Goal: Information Seeking & Learning: Learn about a topic

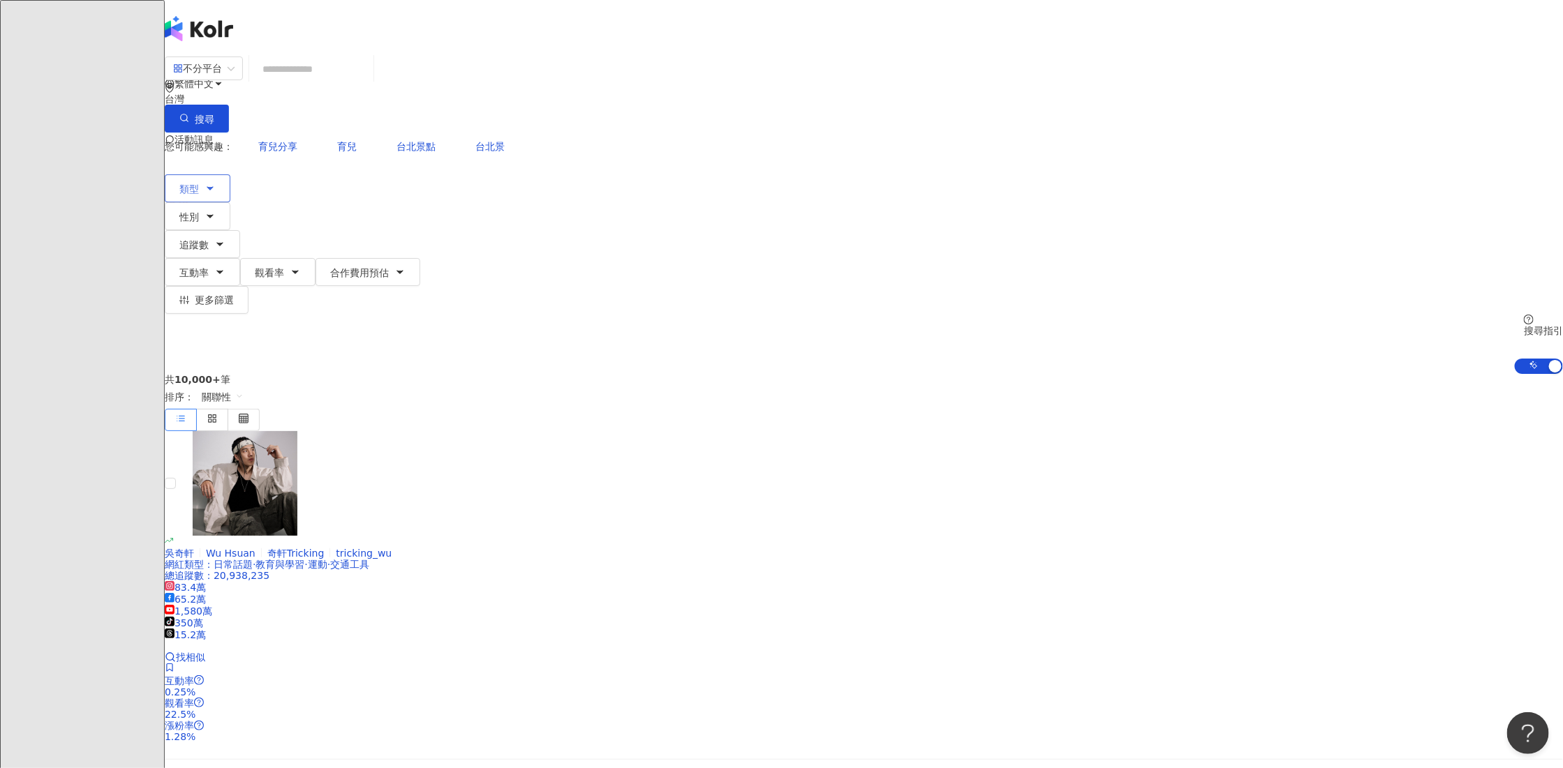
click at [230, 174] on button "類型" at bounding box center [198, 188] width 66 height 28
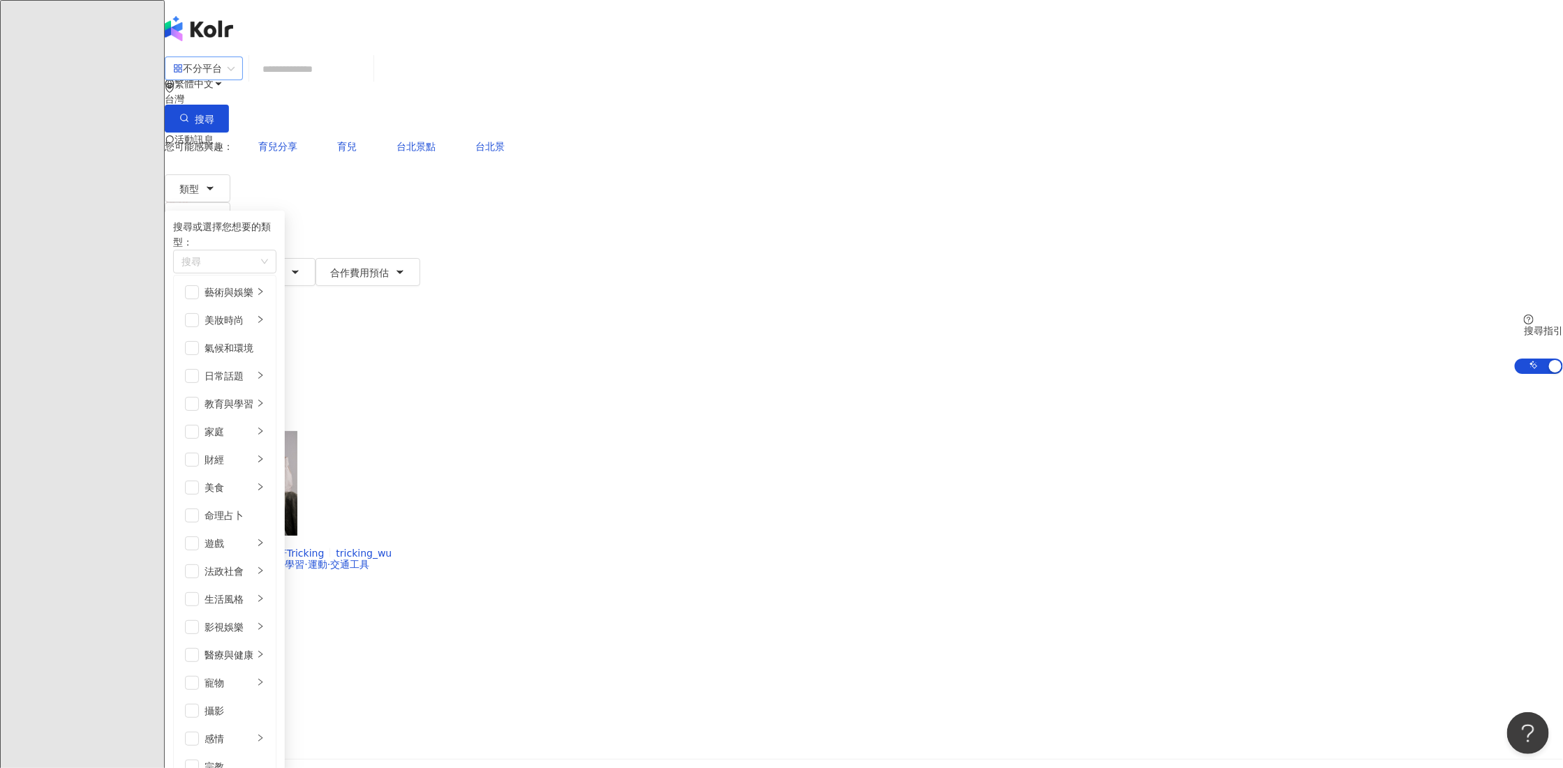
click at [235, 65] on input "search" at bounding box center [203, 68] width 61 height 22
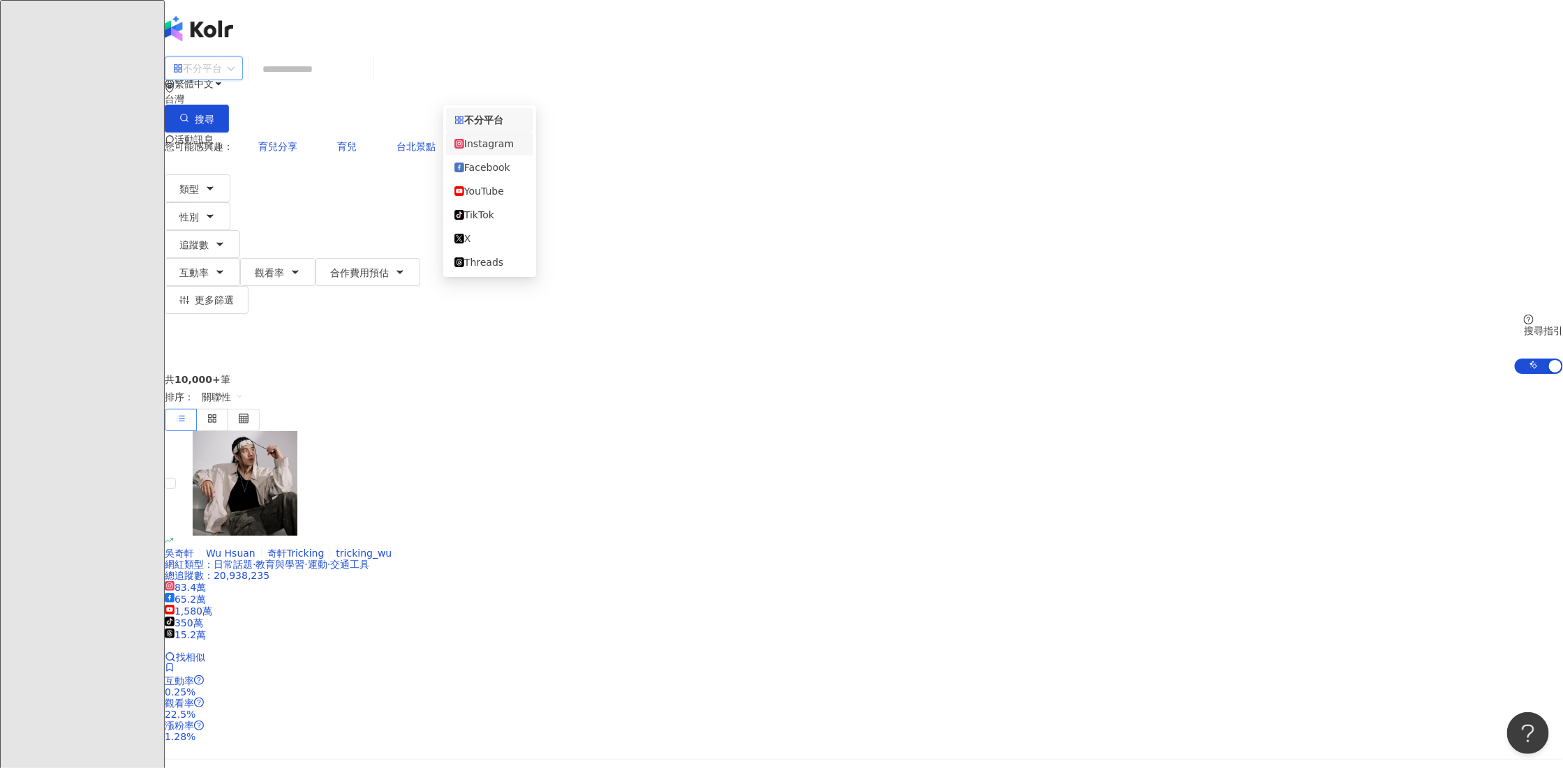
click at [487, 150] on div "Instagram" at bounding box center [489, 143] width 70 height 15
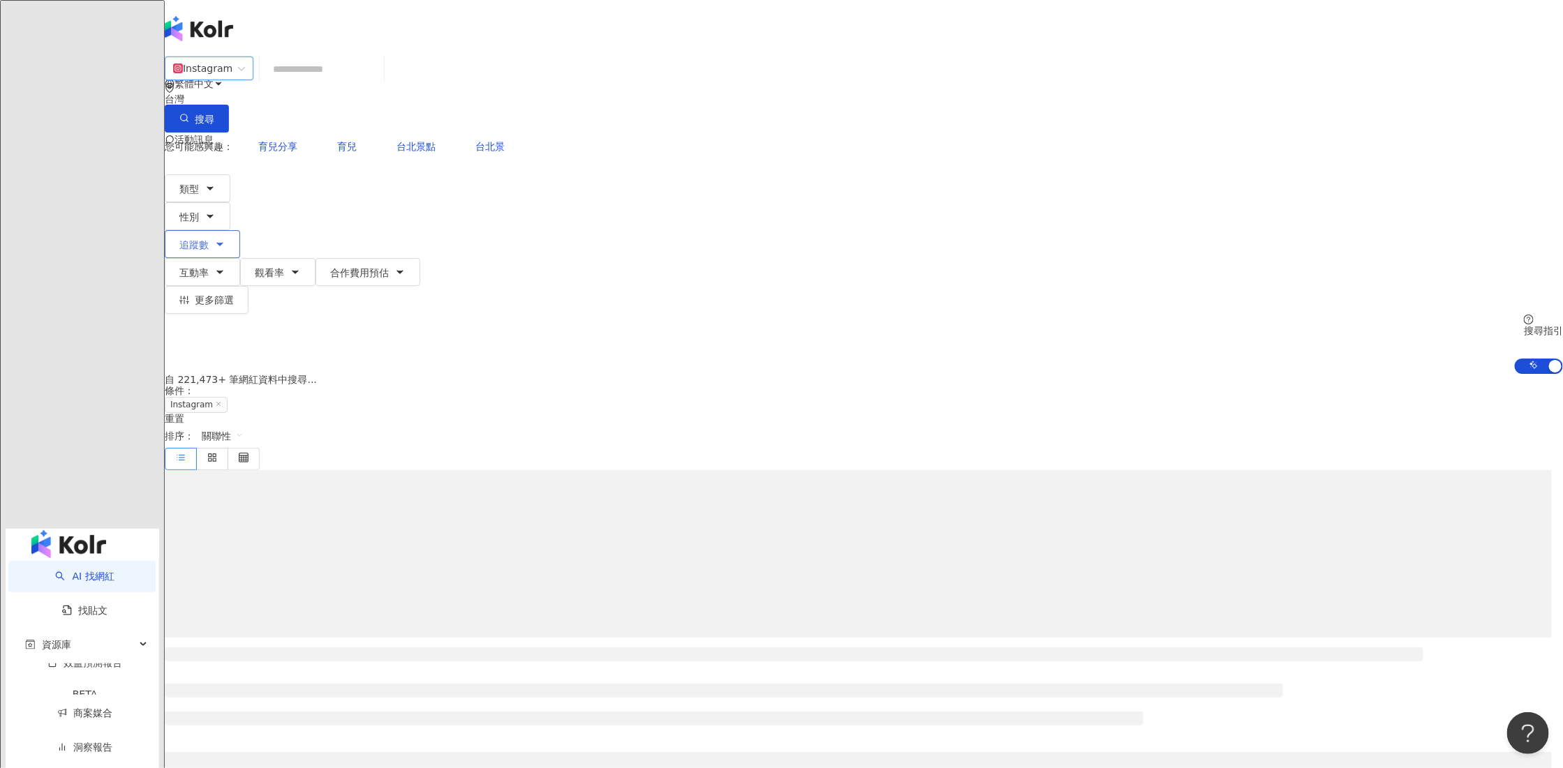
click at [209, 239] on span "追蹤數" at bounding box center [193, 244] width 29 height 11
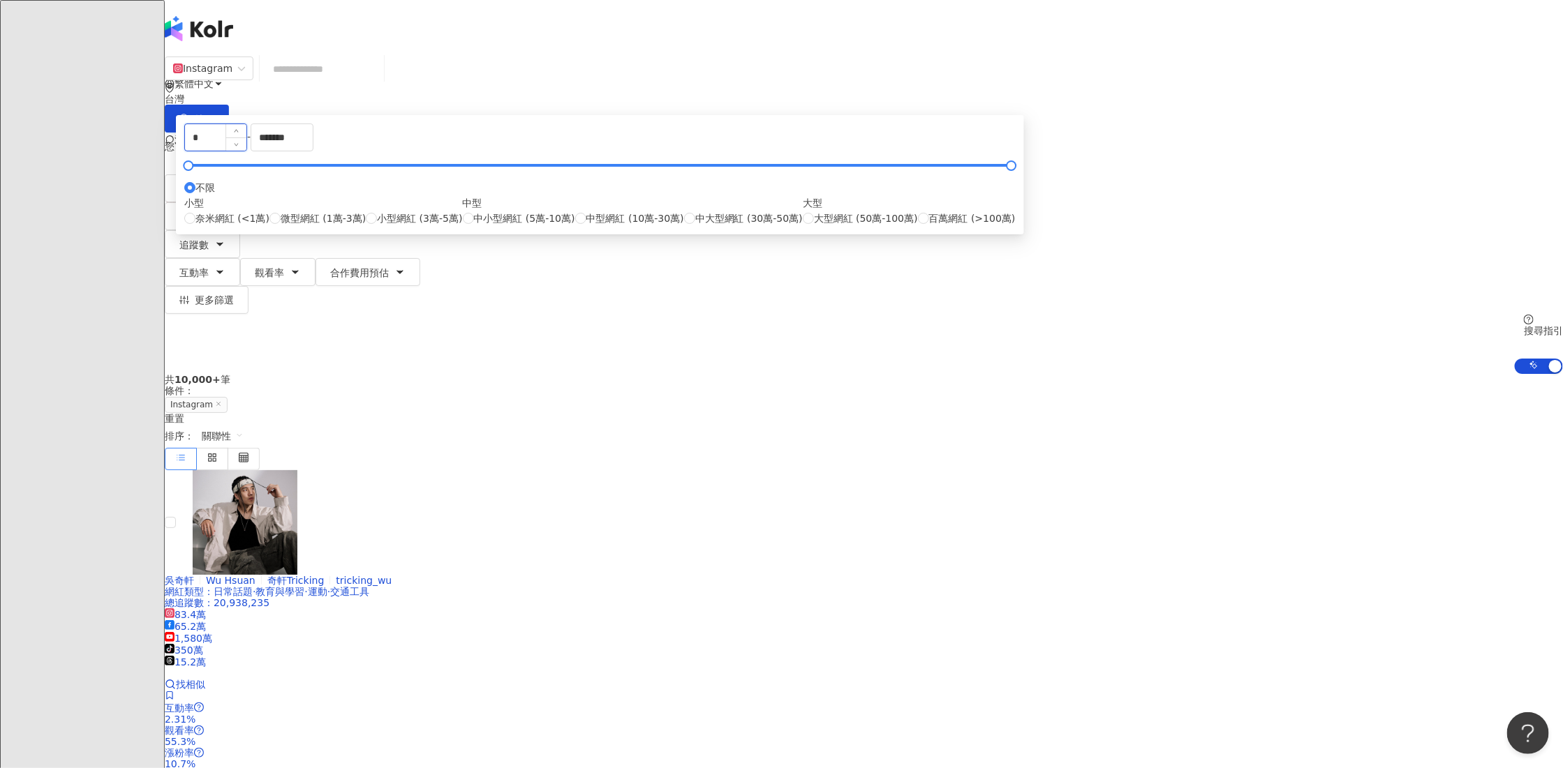
click at [246, 151] on input "*" at bounding box center [215, 137] width 61 height 27
type input "*"
type input "*****"
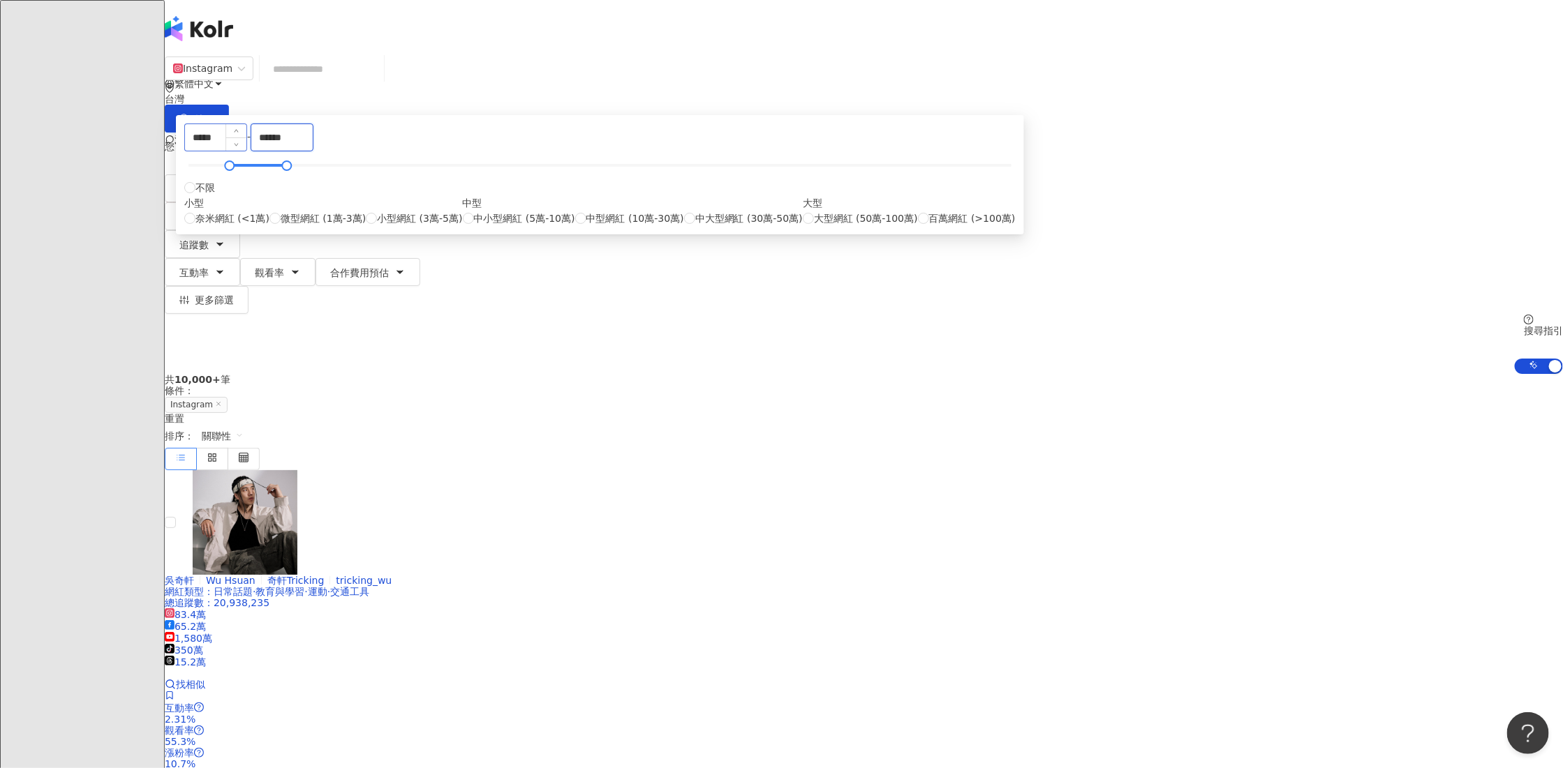
type input "******"
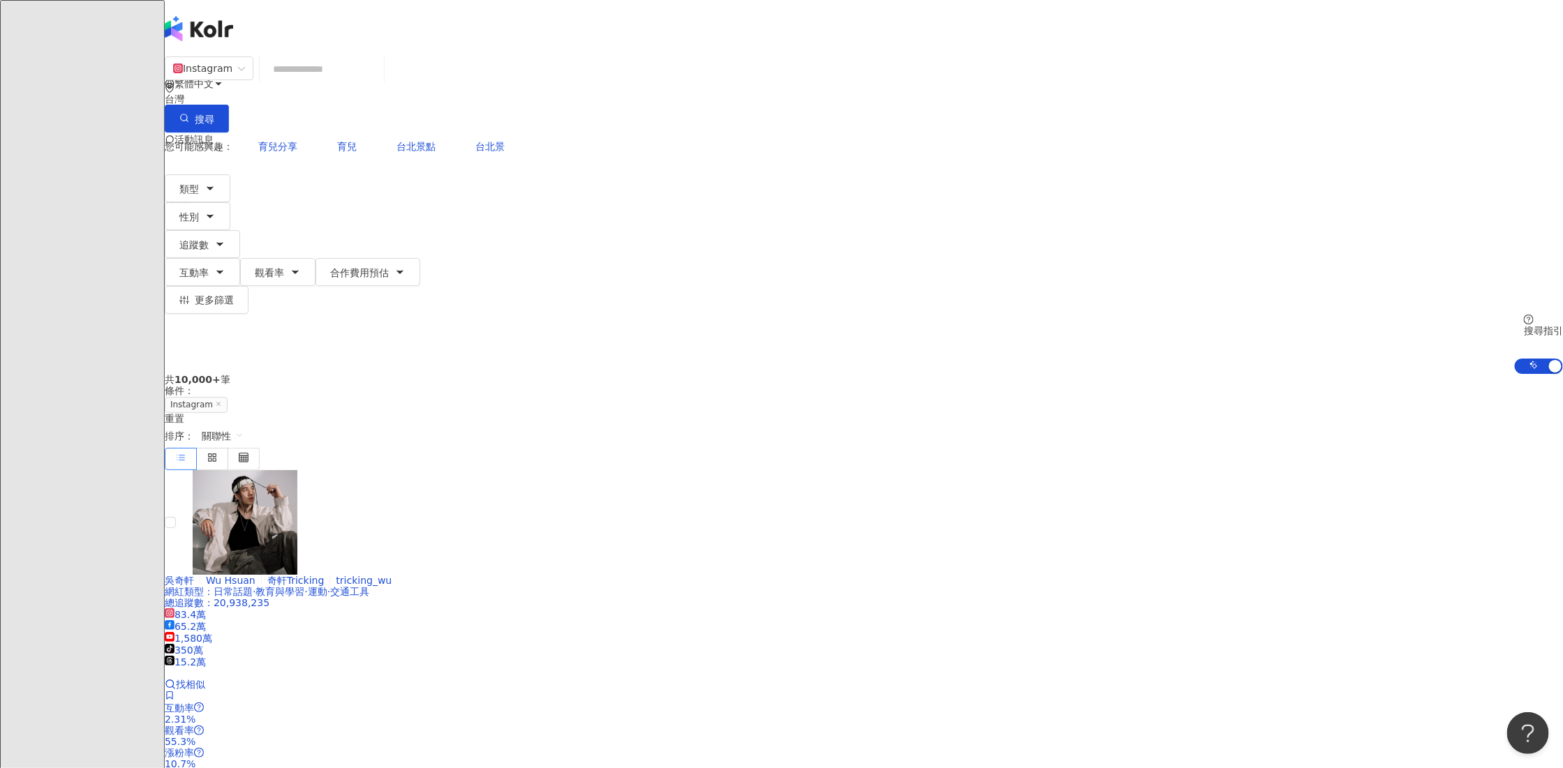
click at [1025, 374] on div "共 10,000+ 筆 條件 ： Instagram 重置 排序： 關聯性" at bounding box center [864, 422] width 1398 height 96
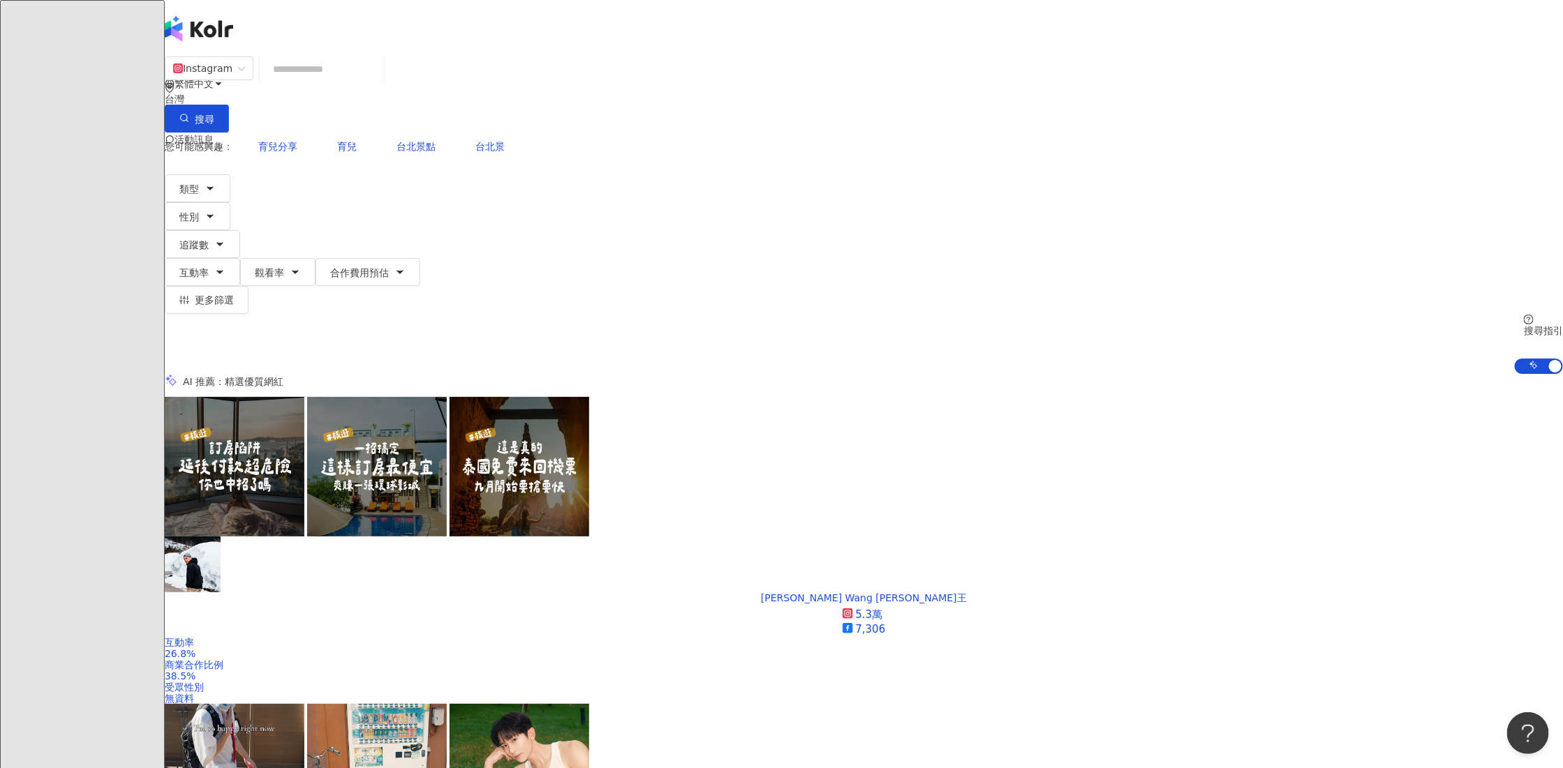
click at [378, 82] on input "search" at bounding box center [321, 69] width 113 height 27
type input "*"
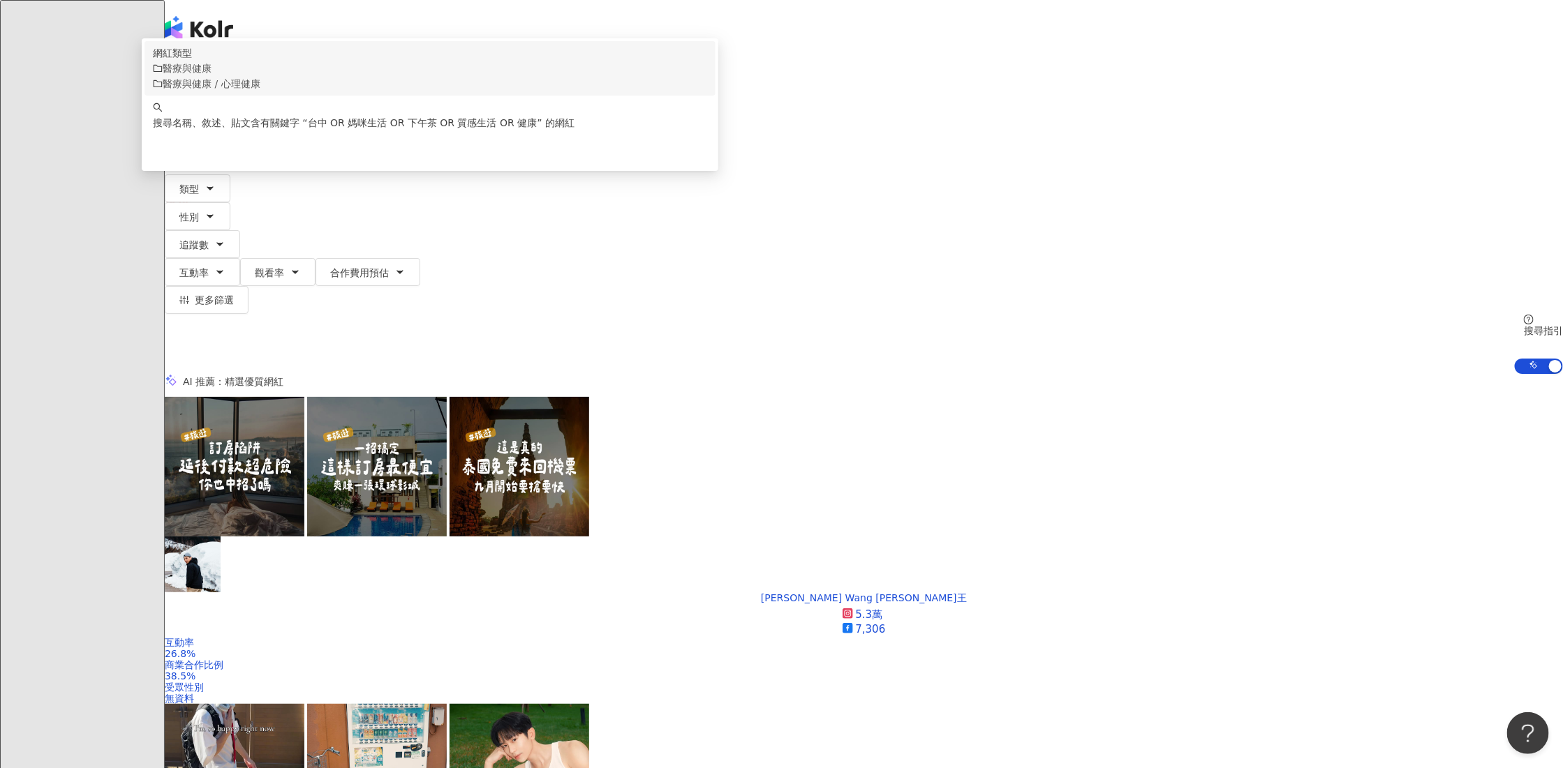
type input "**********"
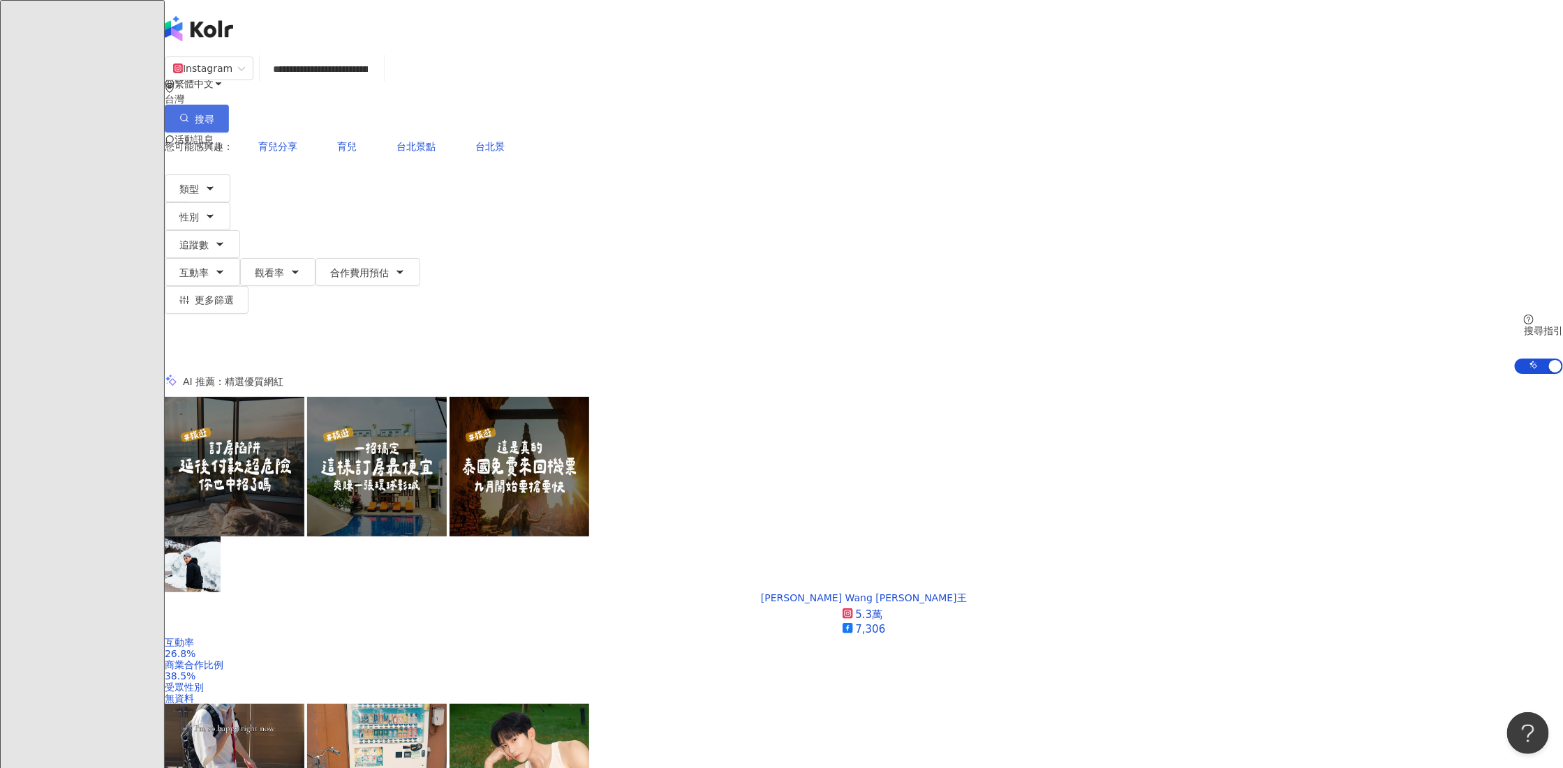
click at [189, 113] on icon "button" at bounding box center [184, 118] width 10 height 10
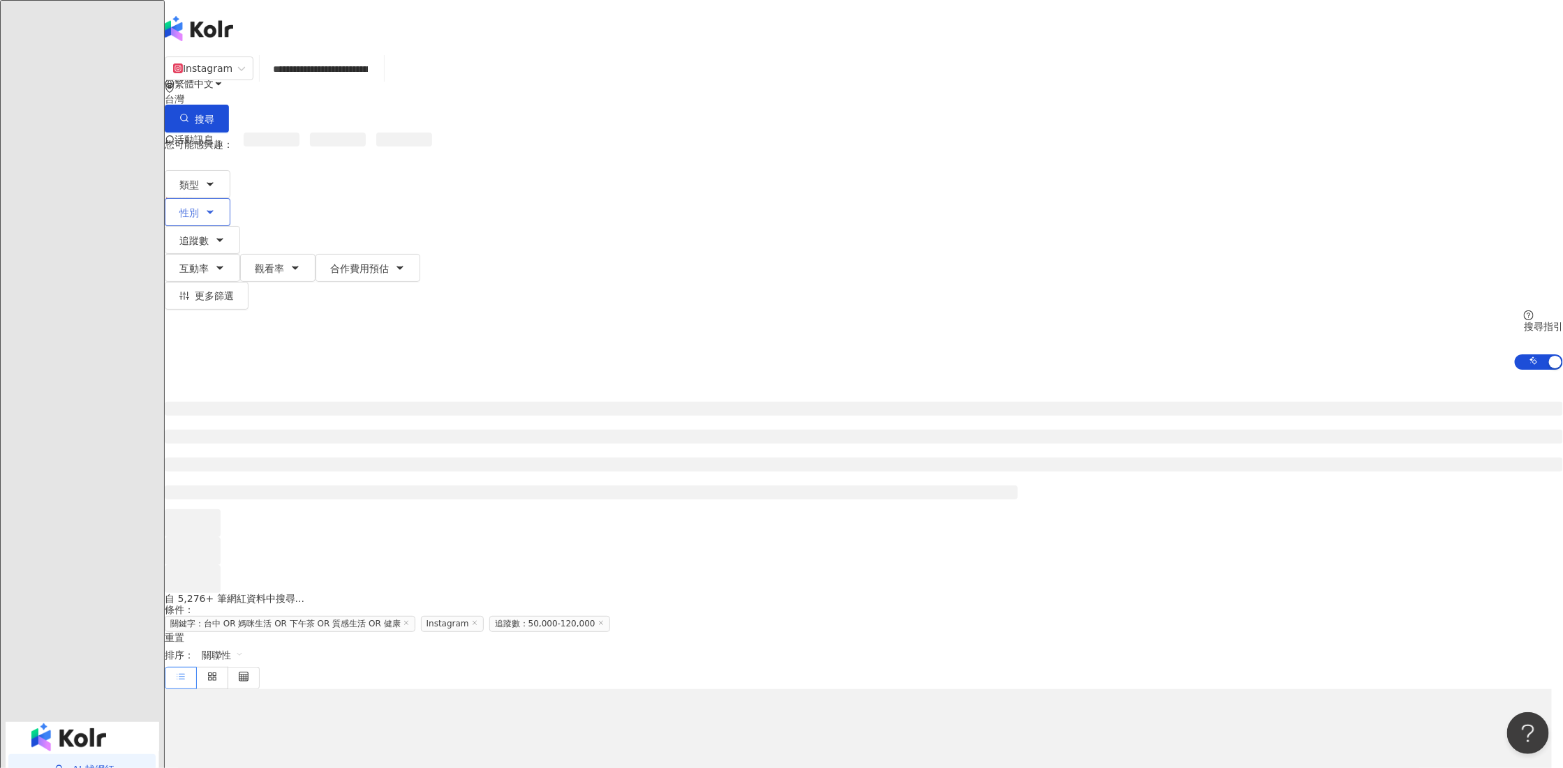
click at [230, 198] on button "性別" at bounding box center [198, 212] width 66 height 28
click at [190, 138] on span "女" at bounding box center [179, 130] width 21 height 15
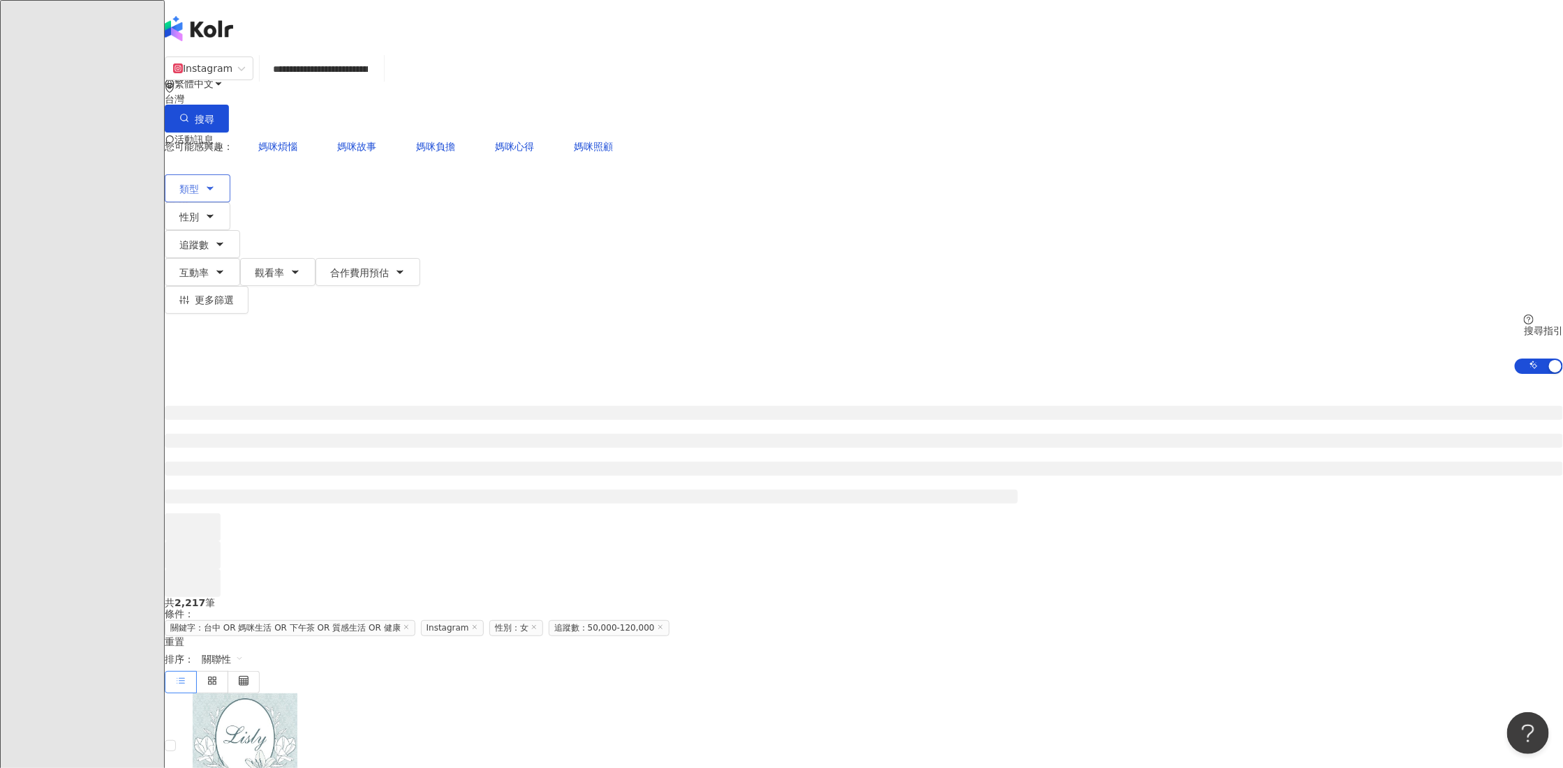
click at [199, 184] on span "類型" at bounding box center [189, 189] width 20 height 11
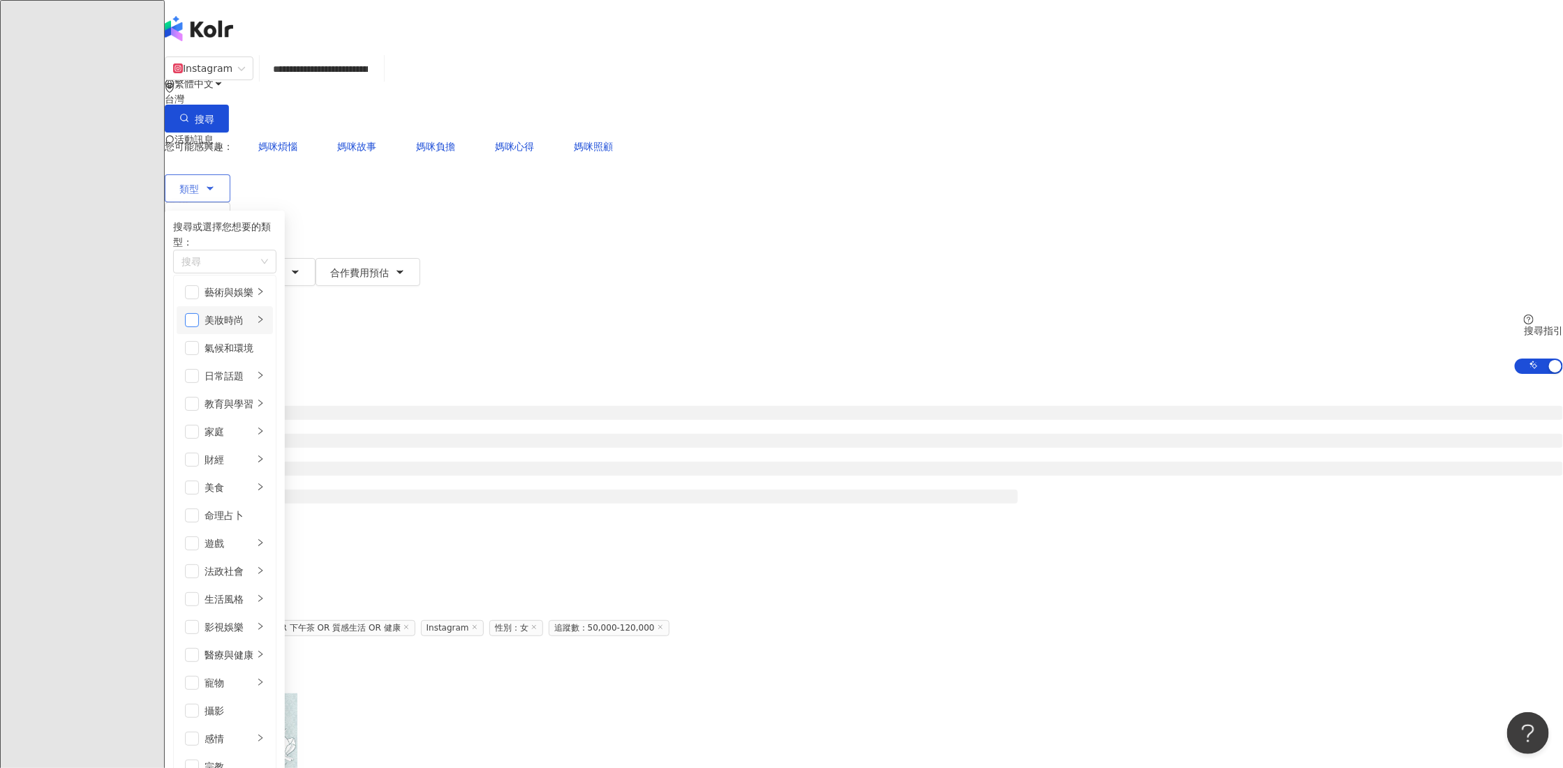
click at [199, 313] on span "button" at bounding box center [192, 320] width 14 height 14
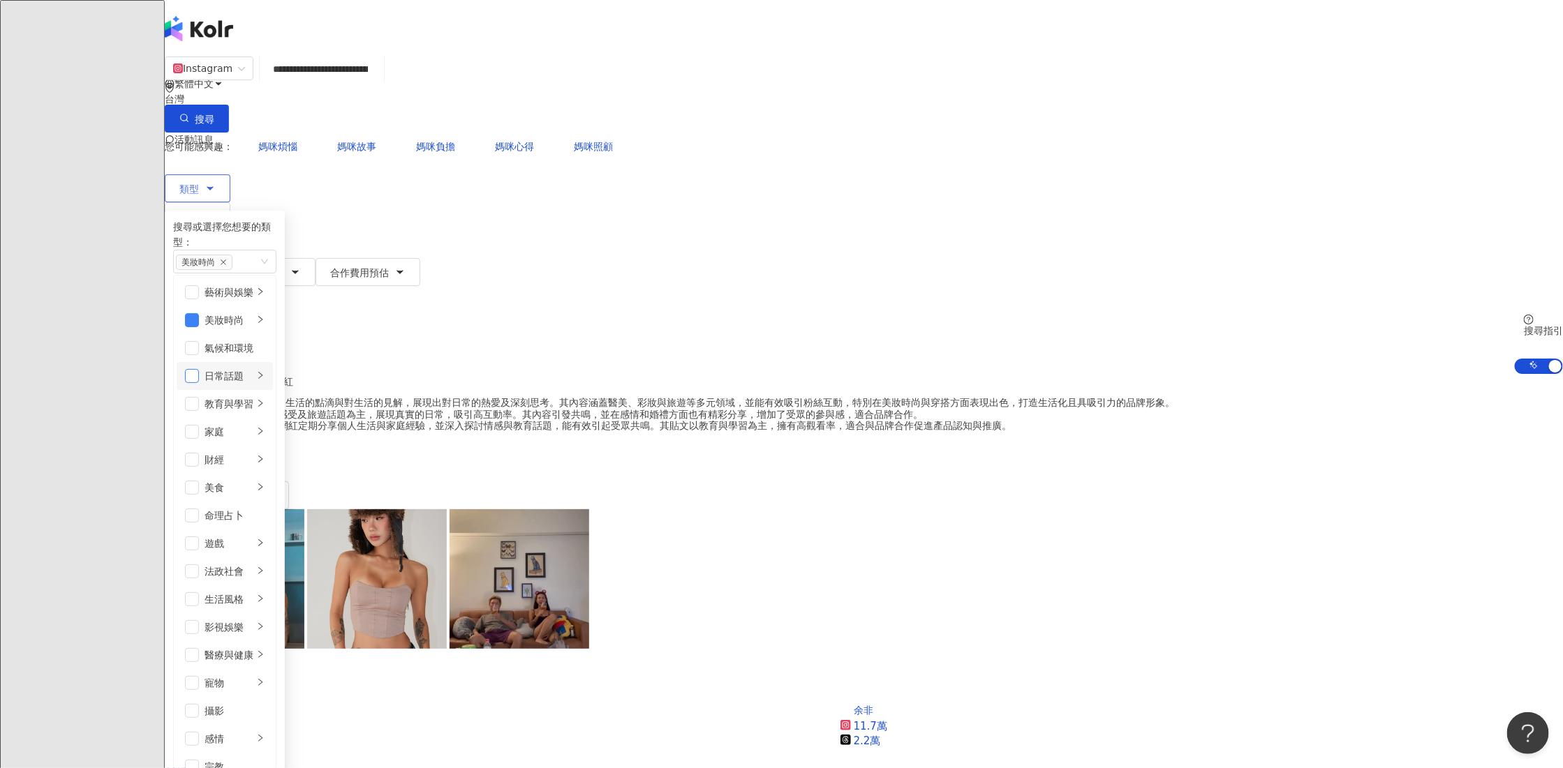
click at [199, 369] on span "button" at bounding box center [192, 376] width 14 height 14
click at [199, 436] on span "button" at bounding box center [192, 443] width 14 height 14
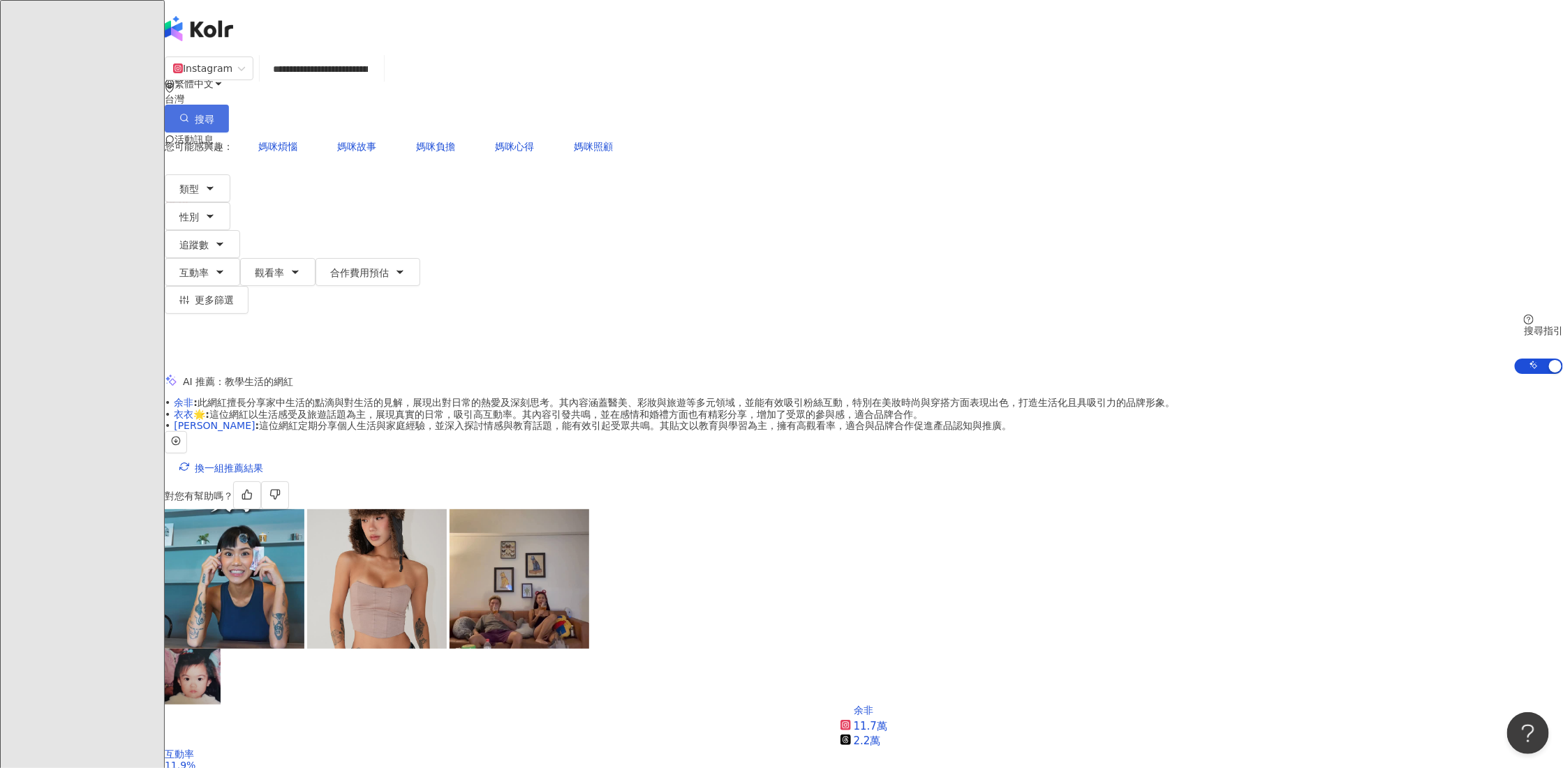
click at [229, 105] on button "搜尋" at bounding box center [197, 119] width 64 height 28
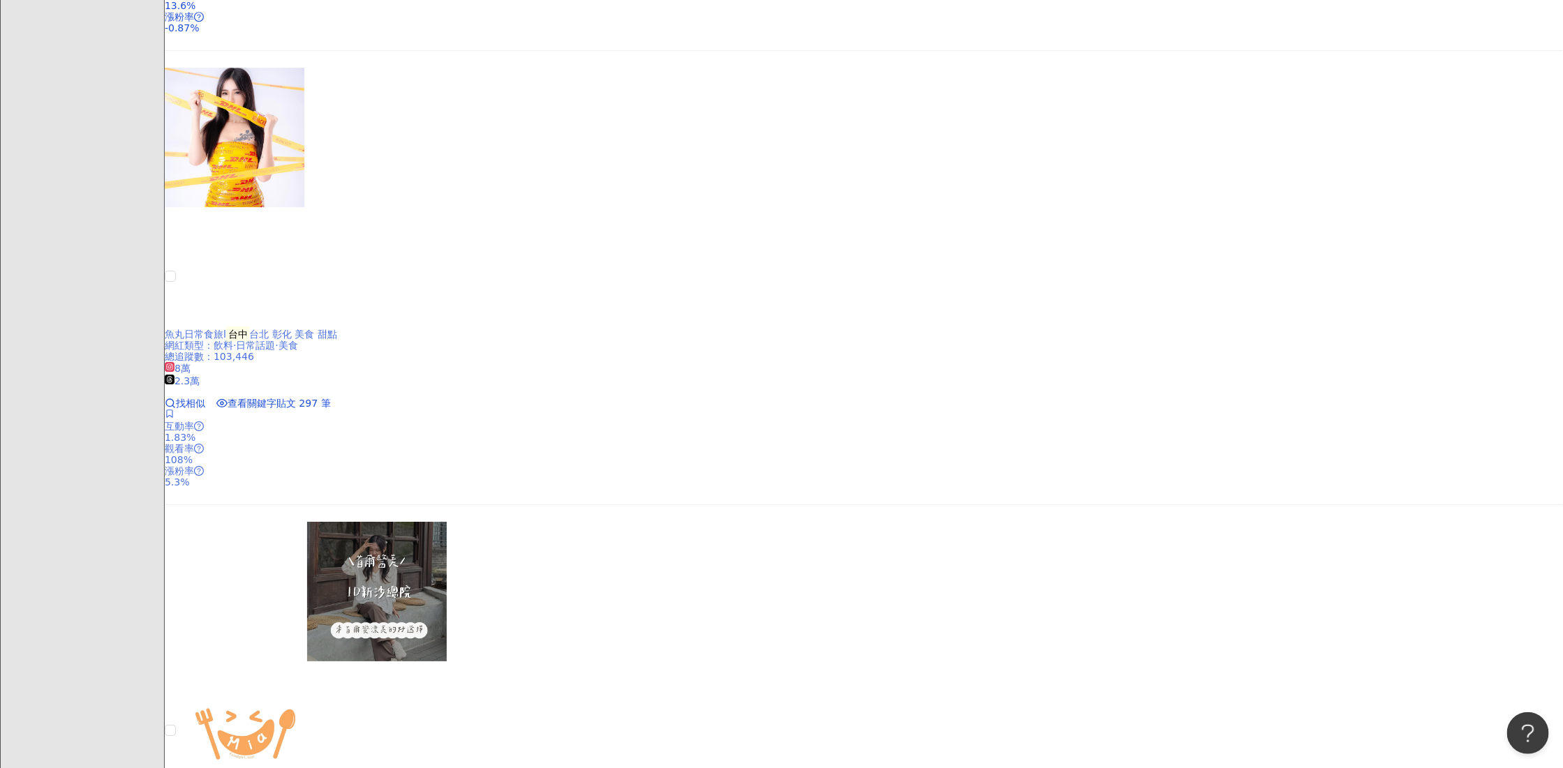
scroll to position [2729, 0]
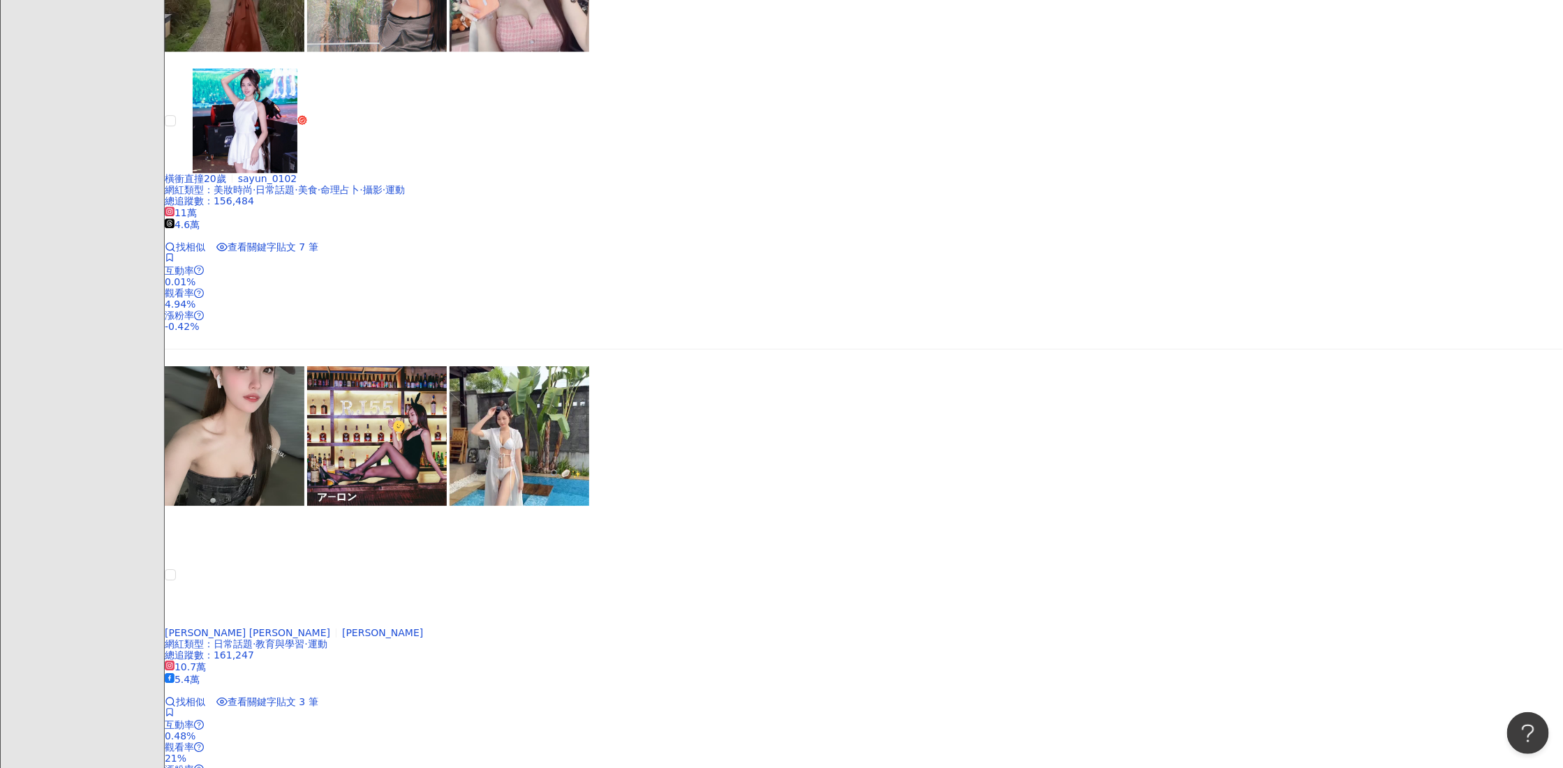
scroll to position [2578, 0]
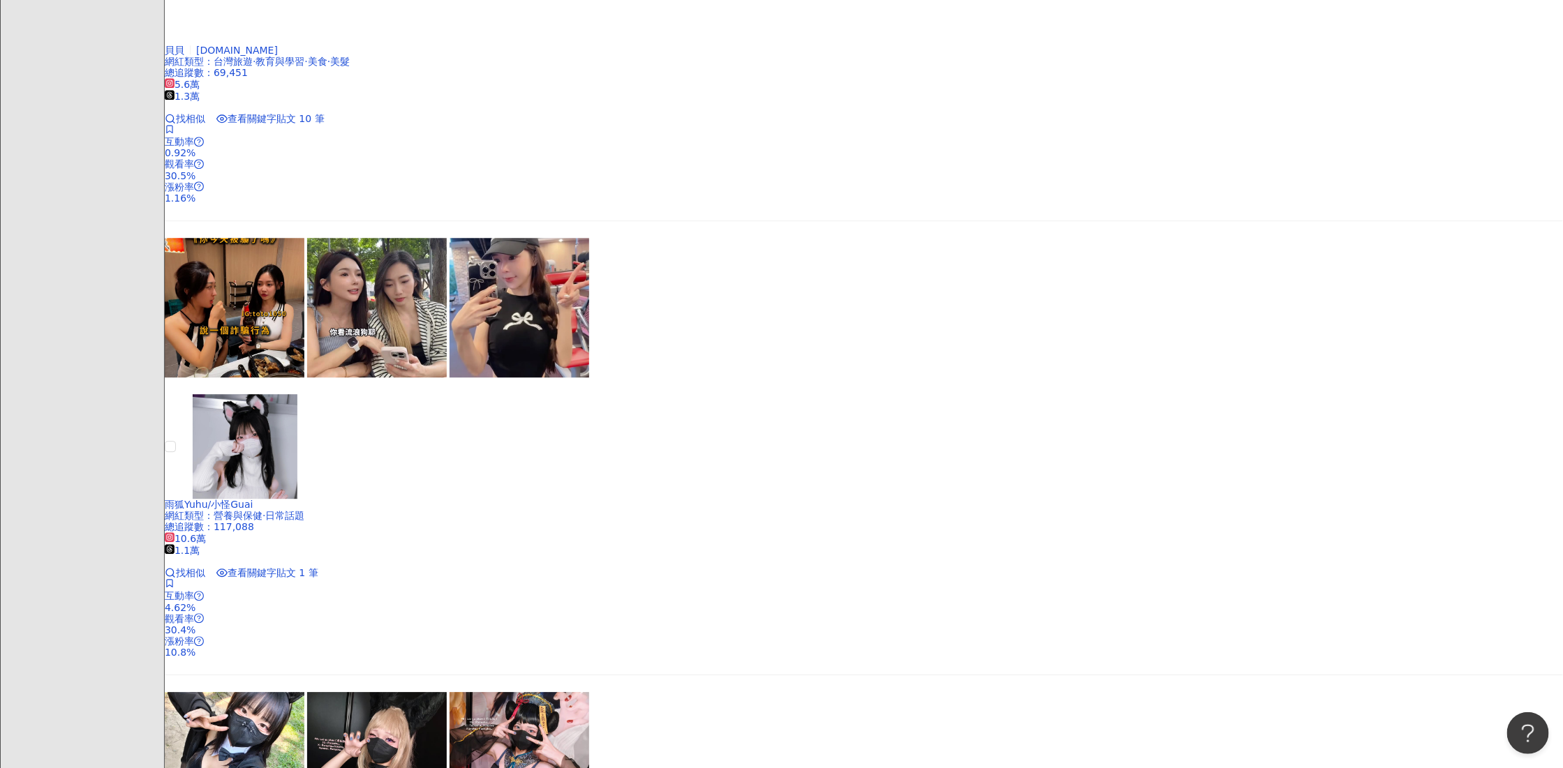
scroll to position [2777, 0]
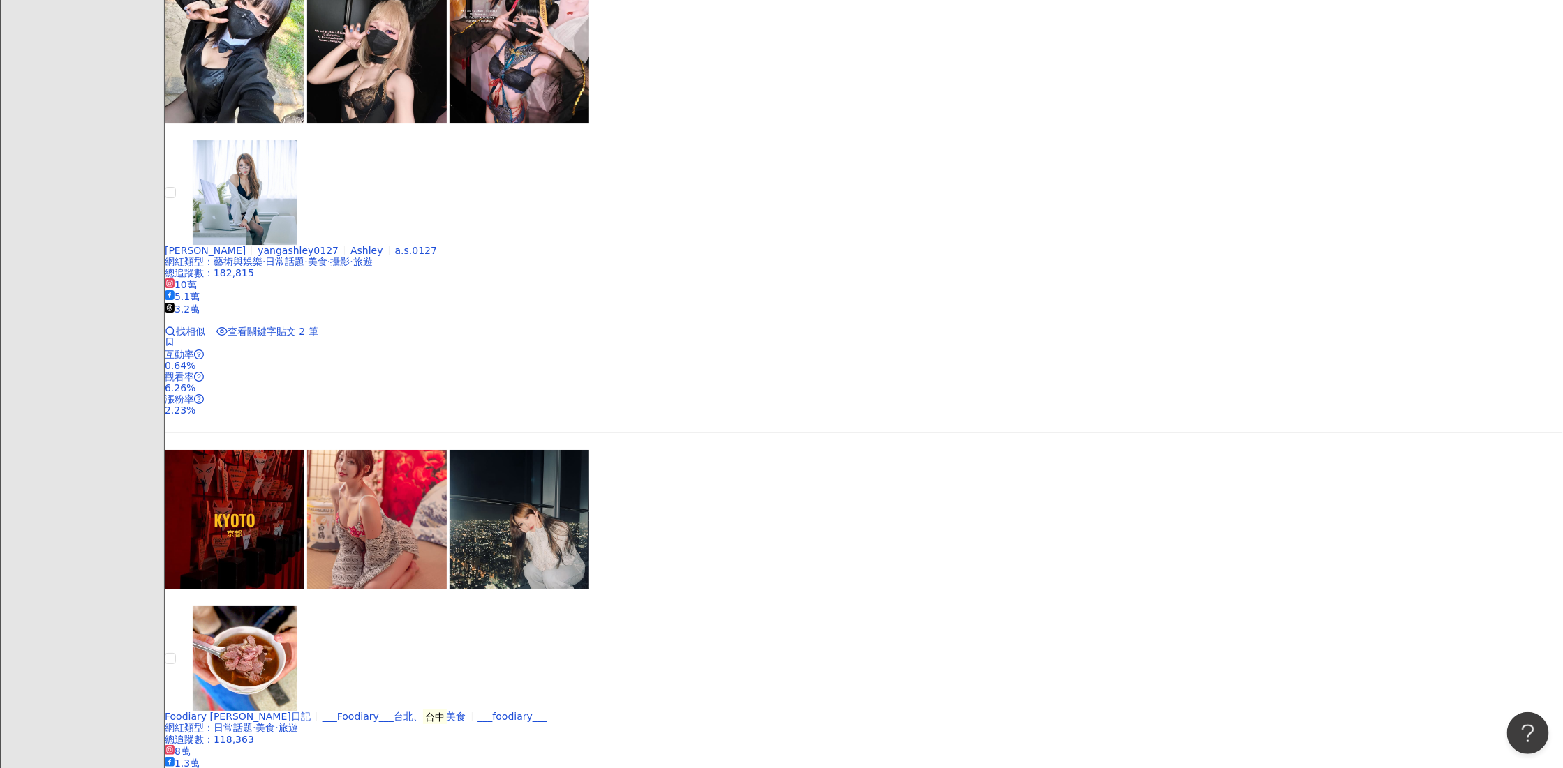
drag, startPoint x: 907, startPoint y: 503, endPoint x: 1062, endPoint y: 514, distance: 155.3
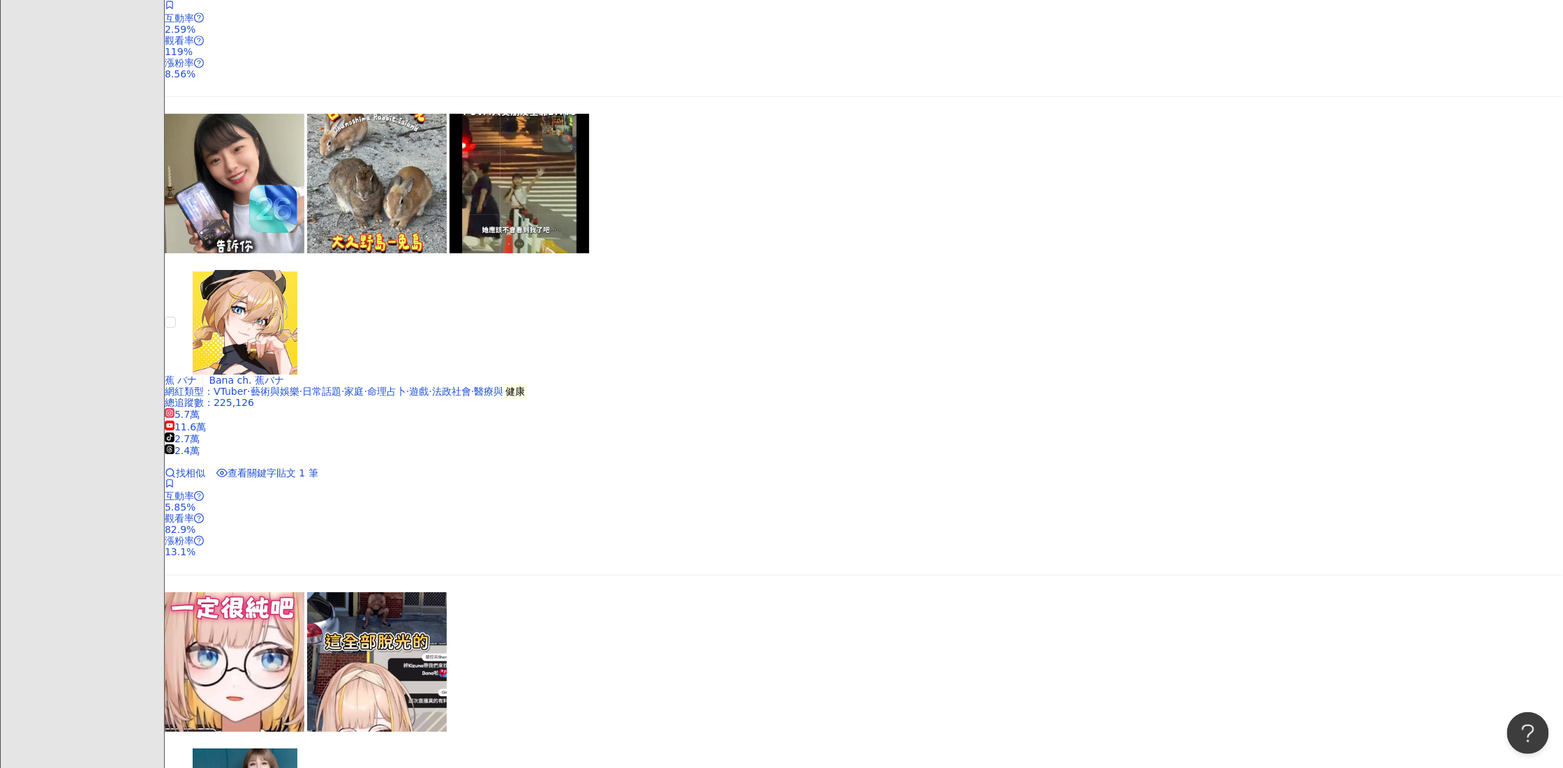
scroll to position [2649, 0]
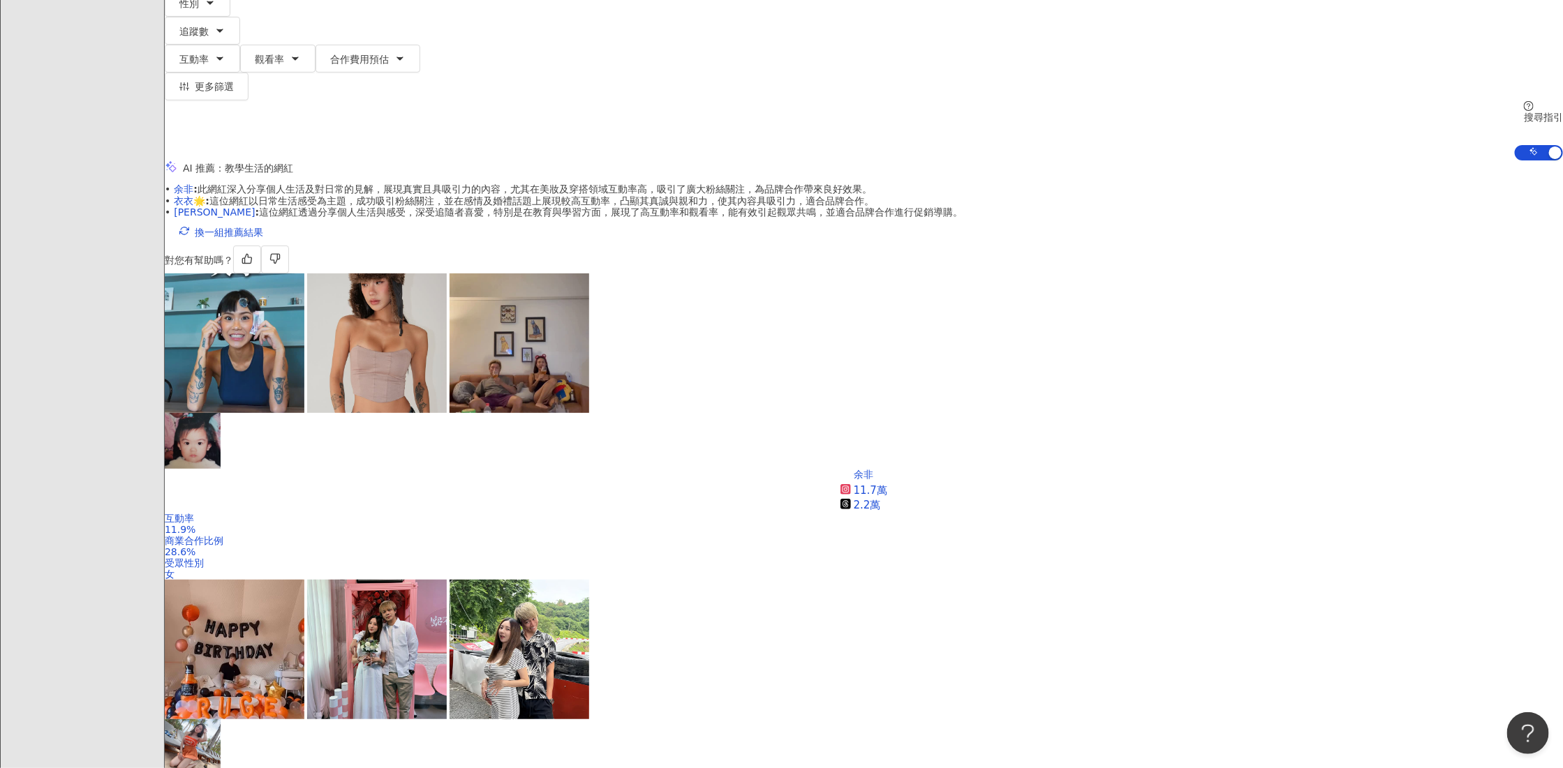
scroll to position [216, 0]
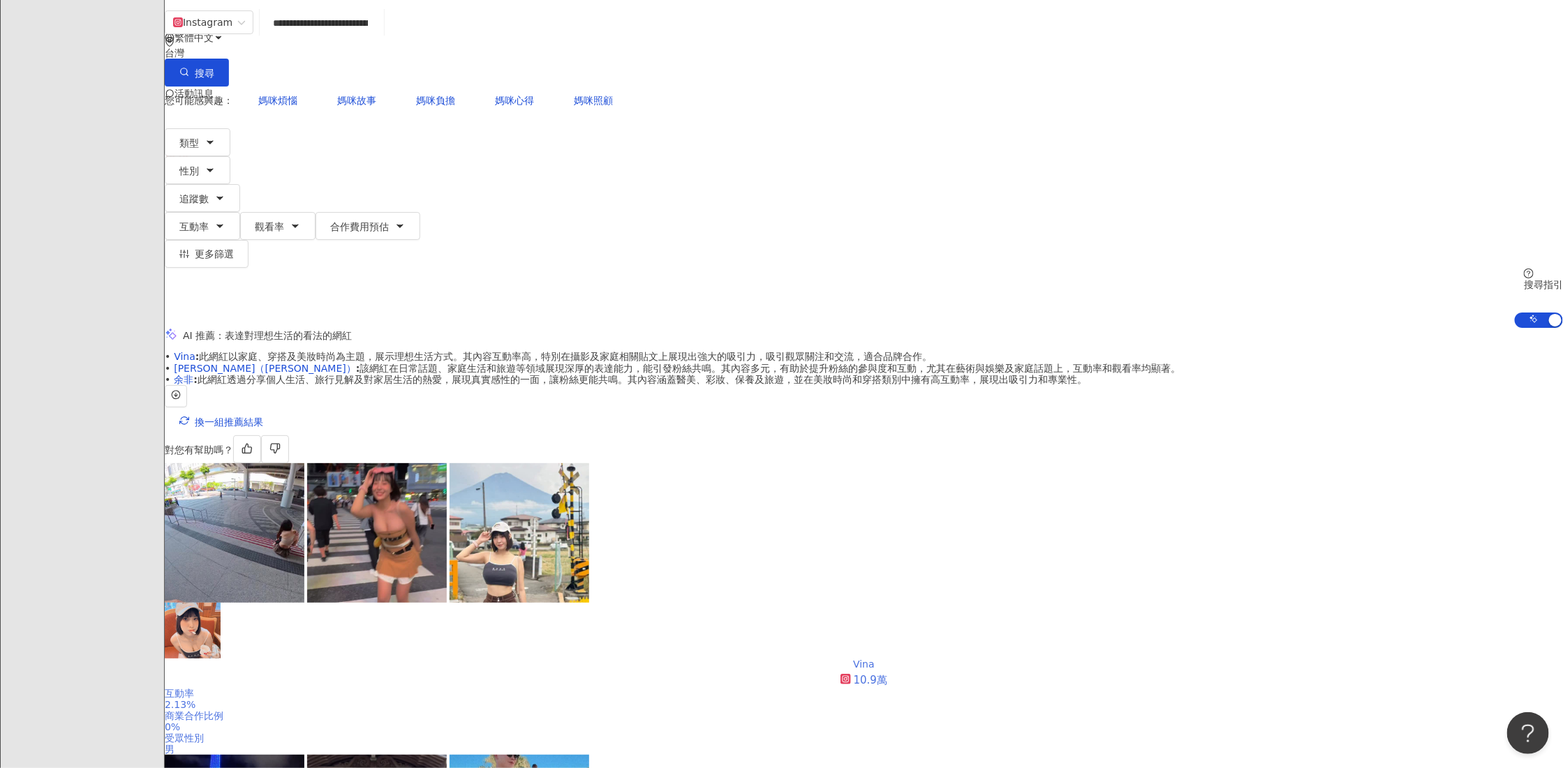
scroll to position [0, 300]
click at [263, 417] on span "換一組推薦結果" at bounding box center [229, 422] width 68 height 11
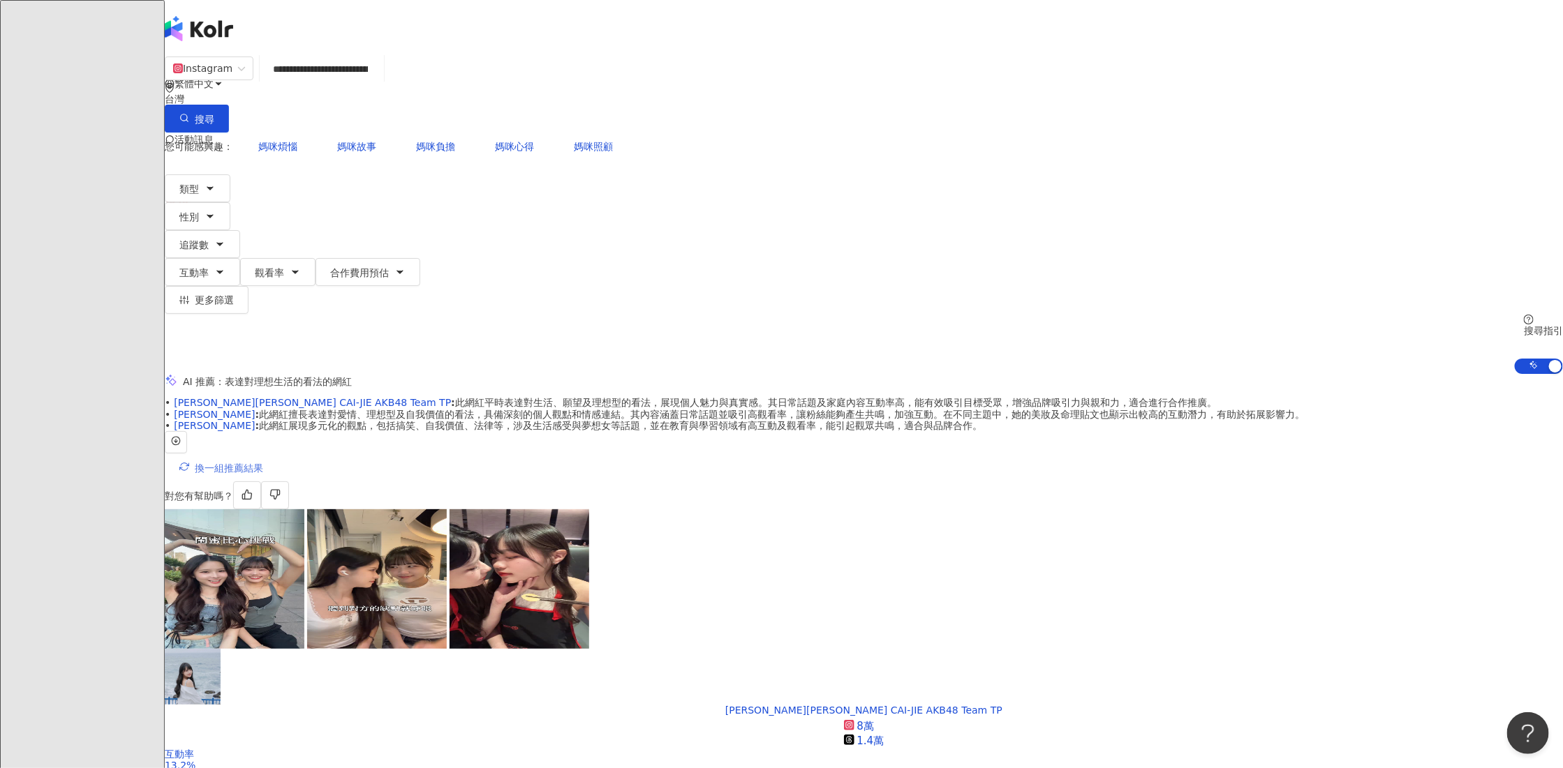
click at [263, 463] on span "換一組推薦結果" at bounding box center [229, 468] width 68 height 11
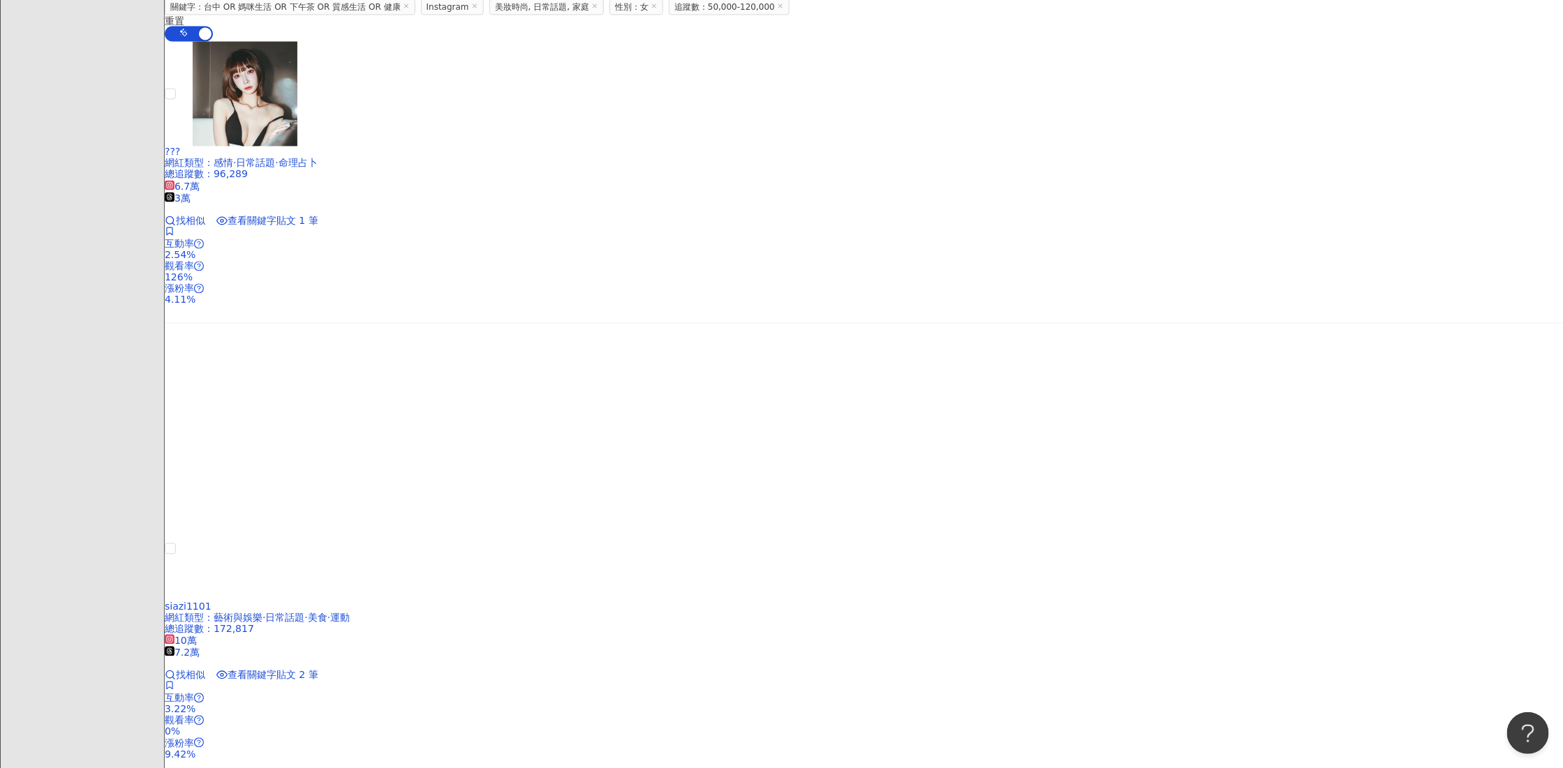
scroll to position [2576, 0]
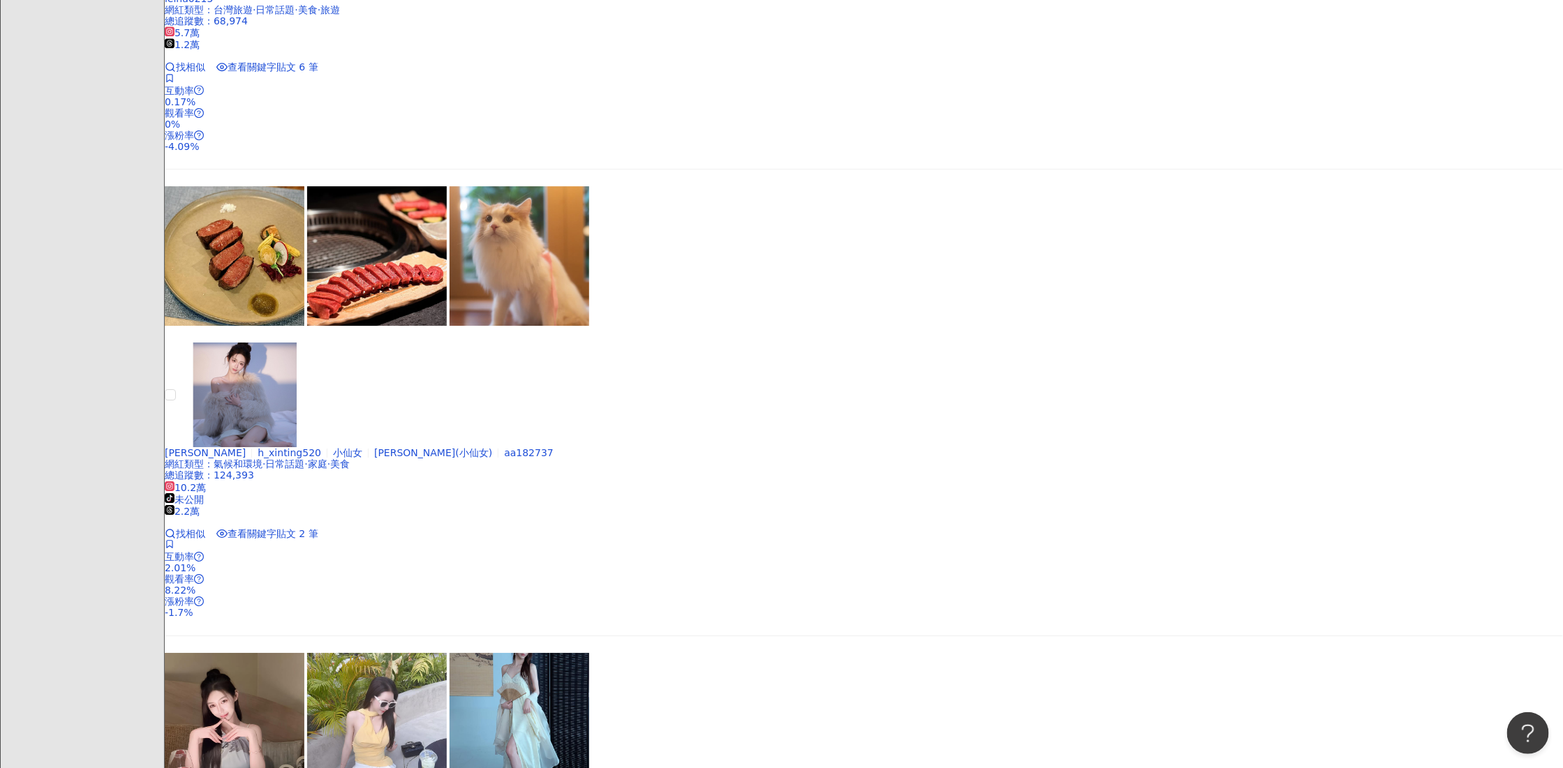
scroll to position [2777, 0]
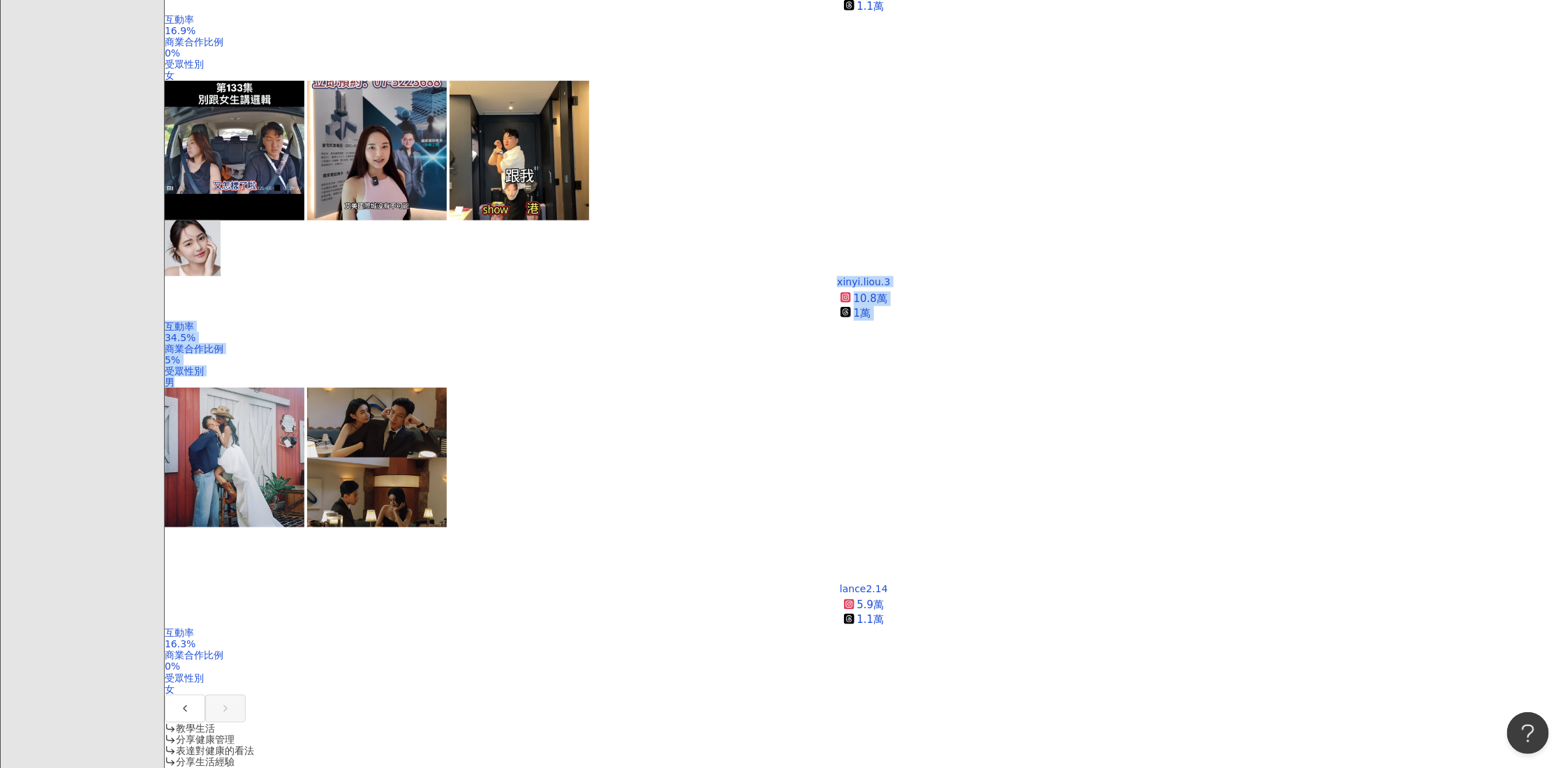
scroll to position [2269, 0]
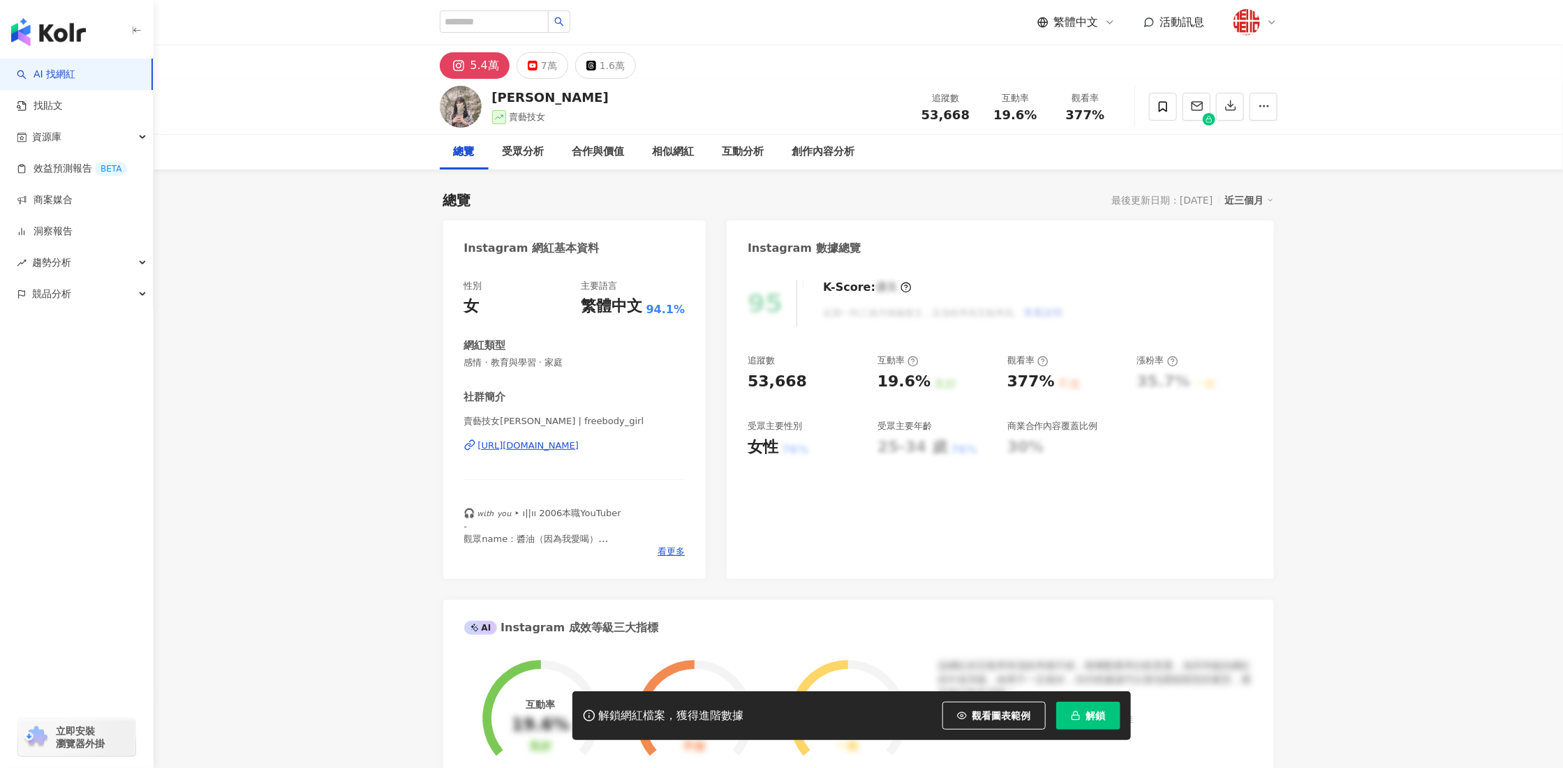
click at [528, 443] on div "https://www.instagram.com/freebody_girl/" at bounding box center [528, 446] width 101 height 13
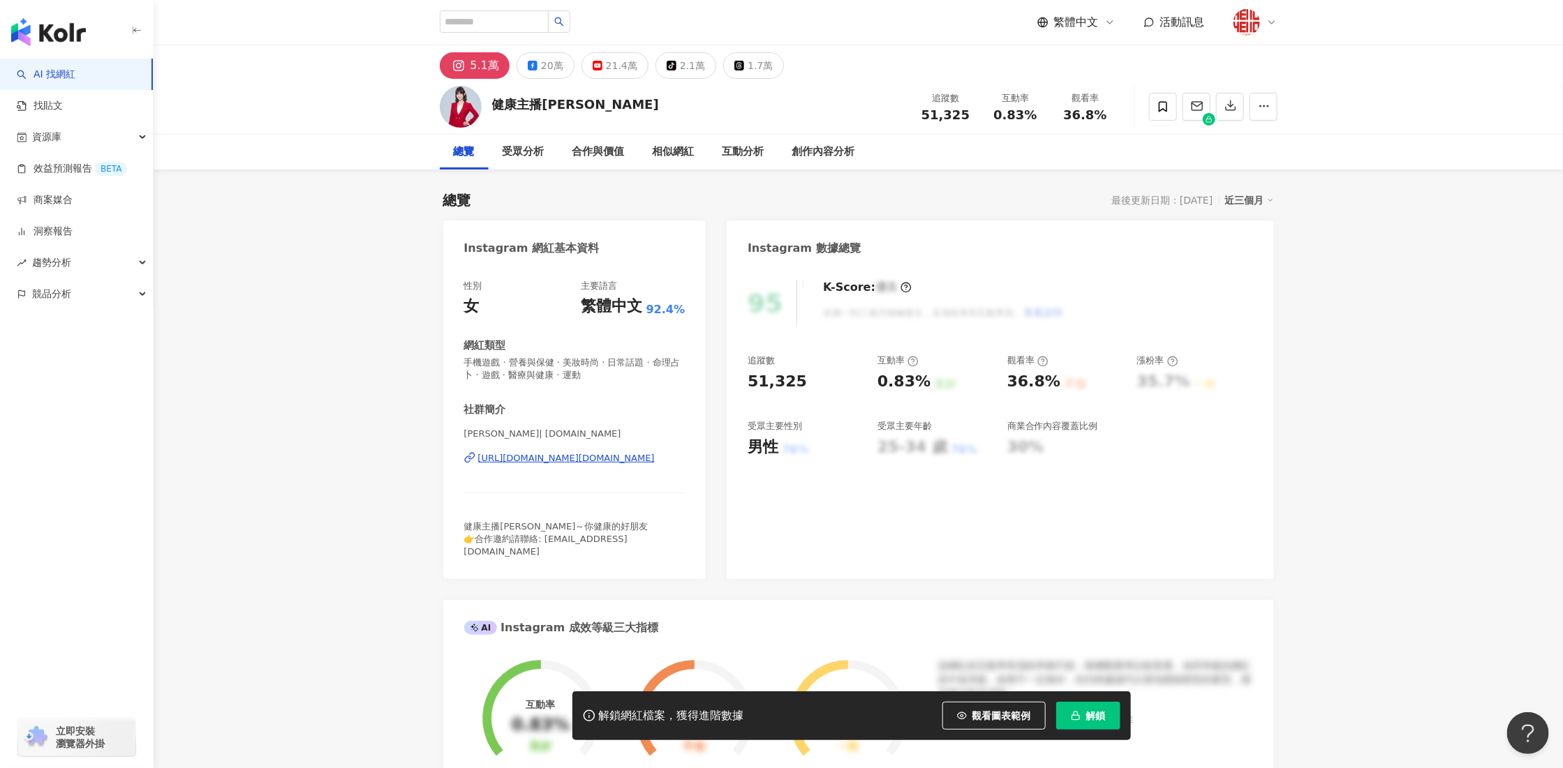
click at [597, 454] on div "https://www.instagram.com/anchor.host/" at bounding box center [566, 458] width 177 height 13
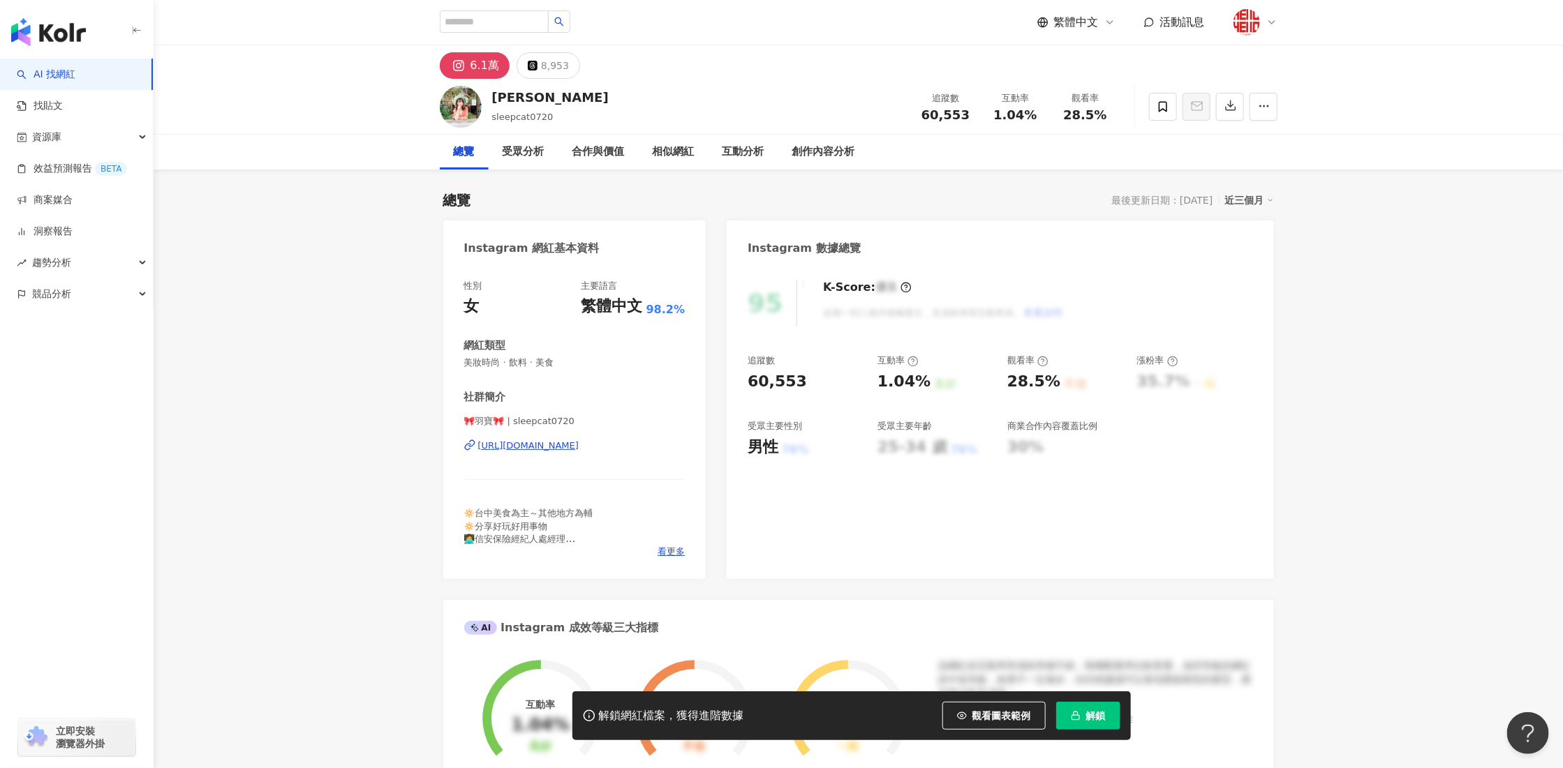
click at [529, 440] on div "https://www.instagram.com/sleepcat0720/" at bounding box center [528, 446] width 101 height 13
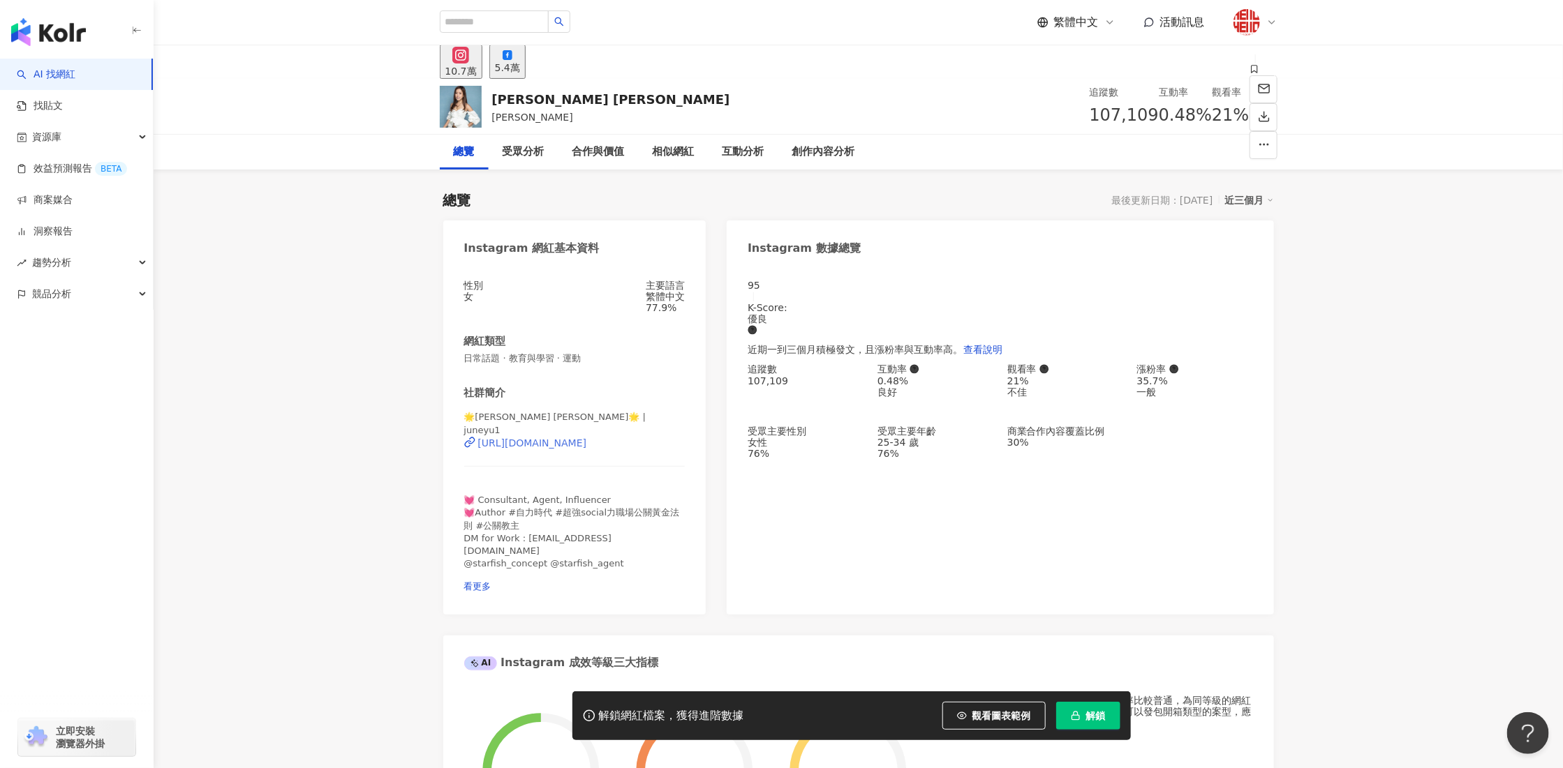
click at [587, 444] on div "https://www.instagram.com/juneyu1/" at bounding box center [532, 443] width 109 height 11
click at [1086, 707] on button "解鎖" at bounding box center [1088, 716] width 64 height 28
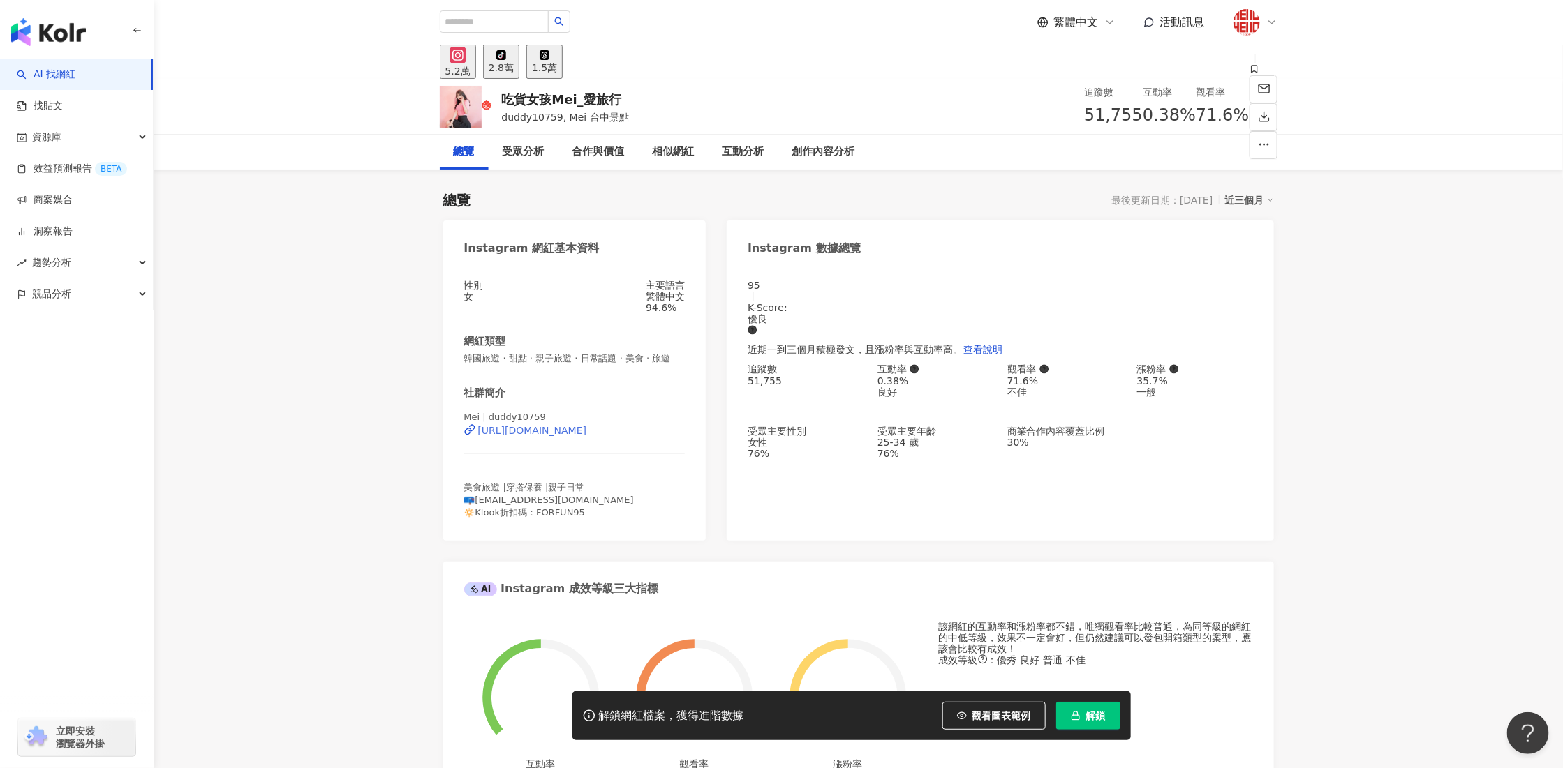
click at [577, 436] on div "[URL][DOMAIN_NAME]" at bounding box center [532, 430] width 109 height 11
click at [1106, 725] on button "解鎖" at bounding box center [1088, 716] width 64 height 28
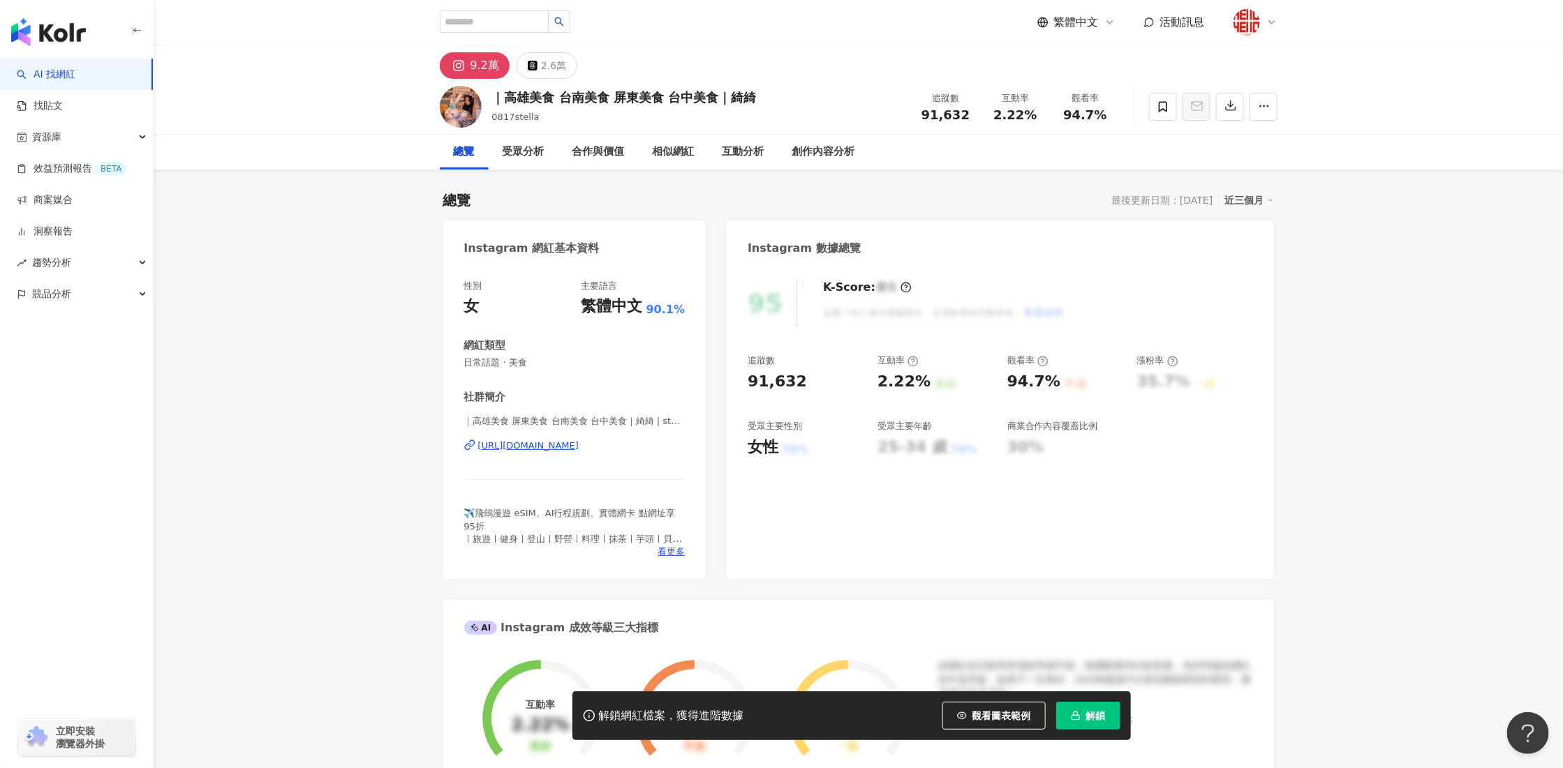
click at [579, 447] on div "https://www.instagram.com/stella4134_/" at bounding box center [528, 446] width 101 height 13
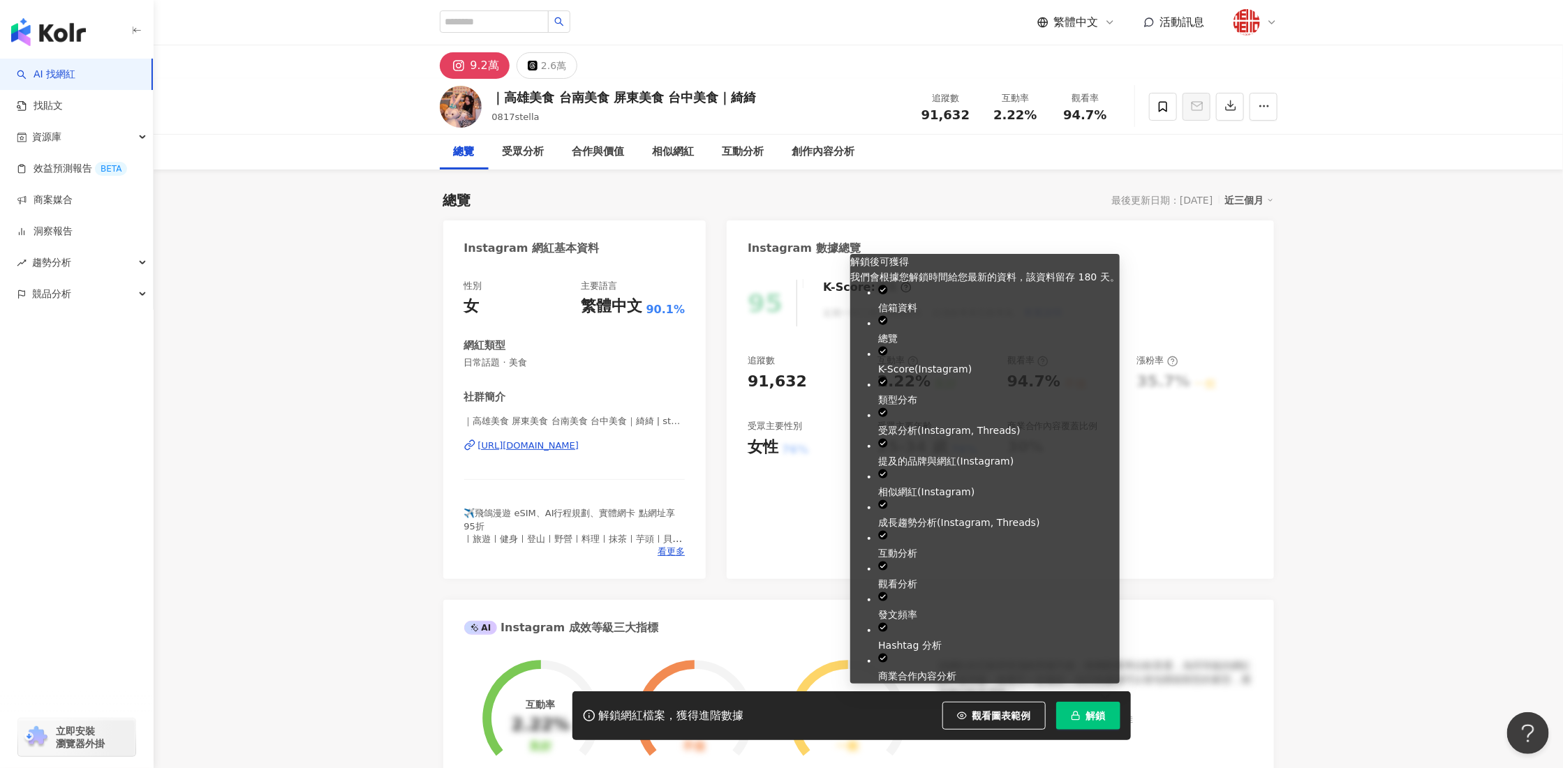
click at [1110, 722] on button "解鎖" at bounding box center [1088, 716] width 64 height 28
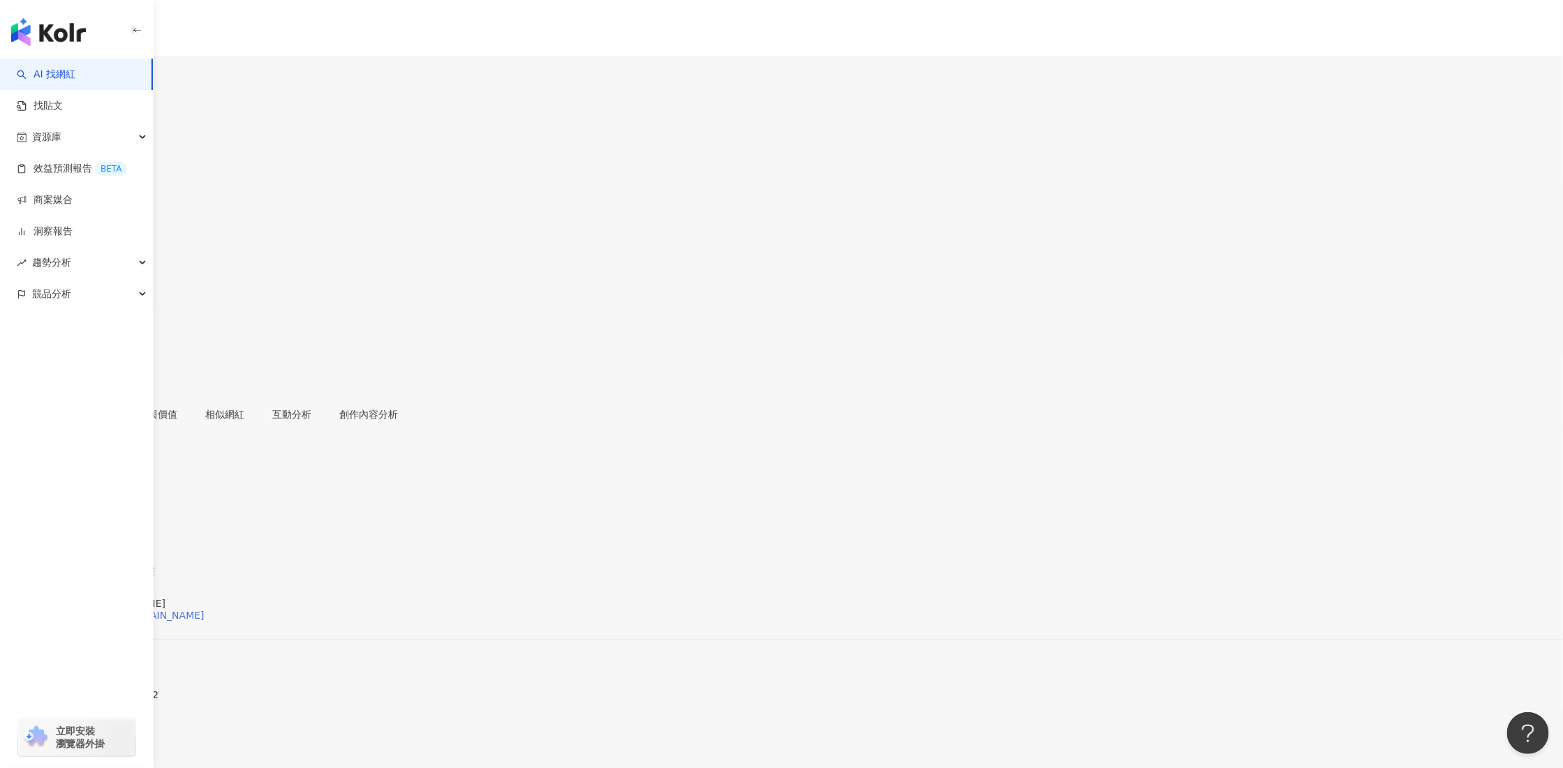
click at [205, 610] on div "https://www.instagram.com/bei.tw/" at bounding box center [109, 615] width 191 height 11
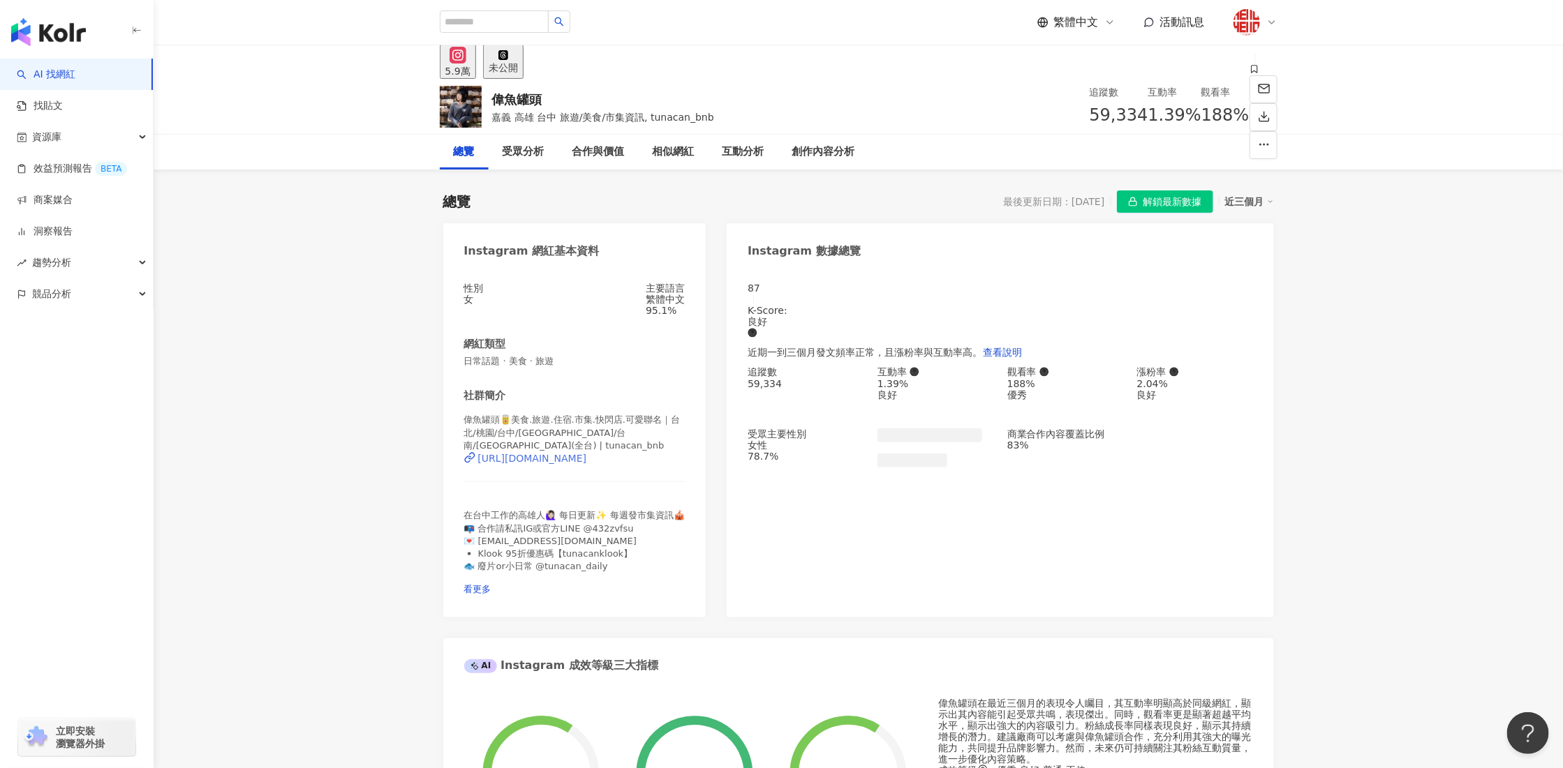
click at [547, 453] on div "https://www.instagram.com/tunacan_bnb/" at bounding box center [532, 458] width 109 height 11
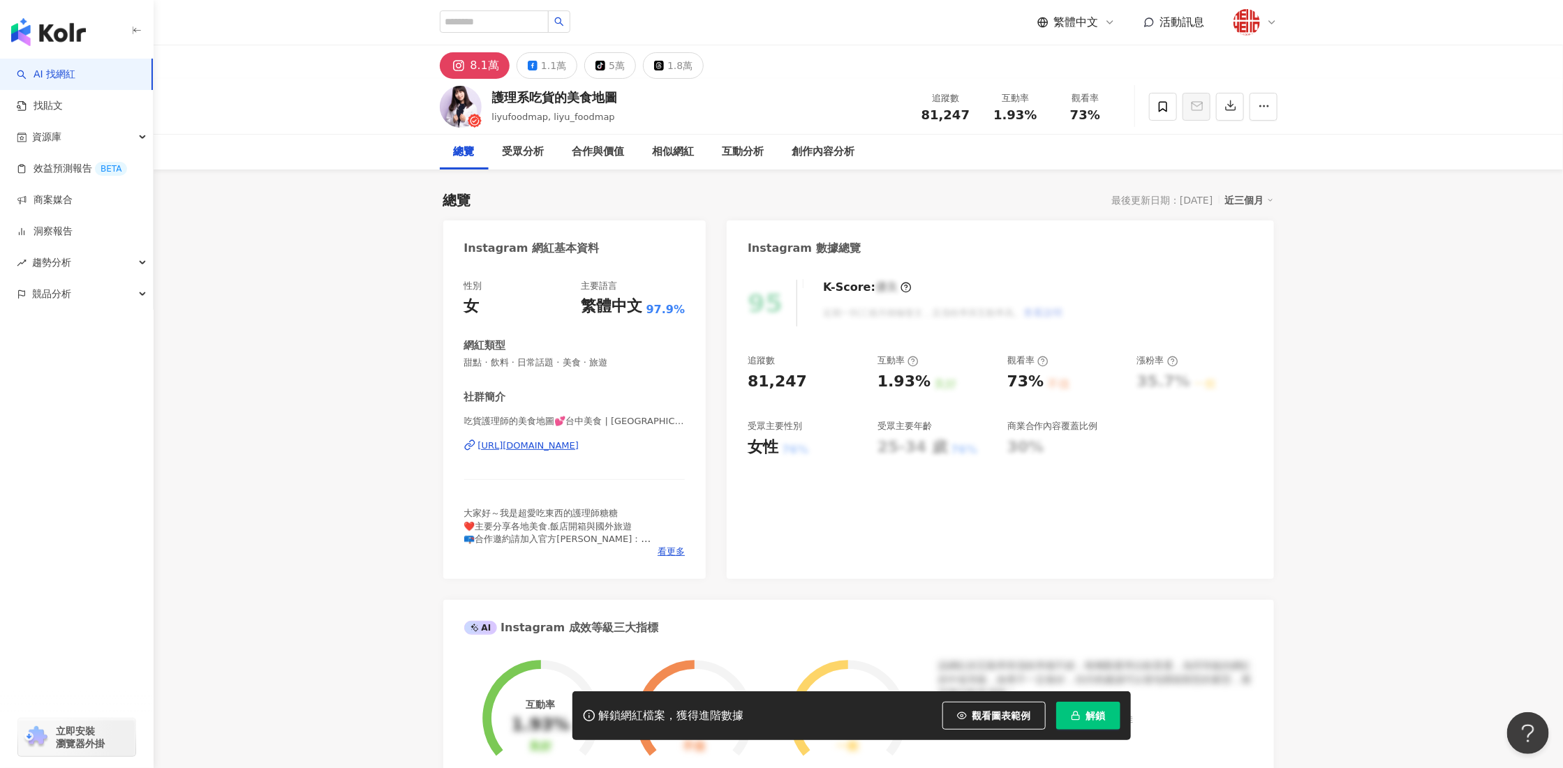
click at [1097, 719] on span "解鎖" at bounding box center [1096, 716] width 20 height 11
click at [579, 443] on div "https://www.instagram.com/liyu_foodmap/" at bounding box center [528, 446] width 101 height 13
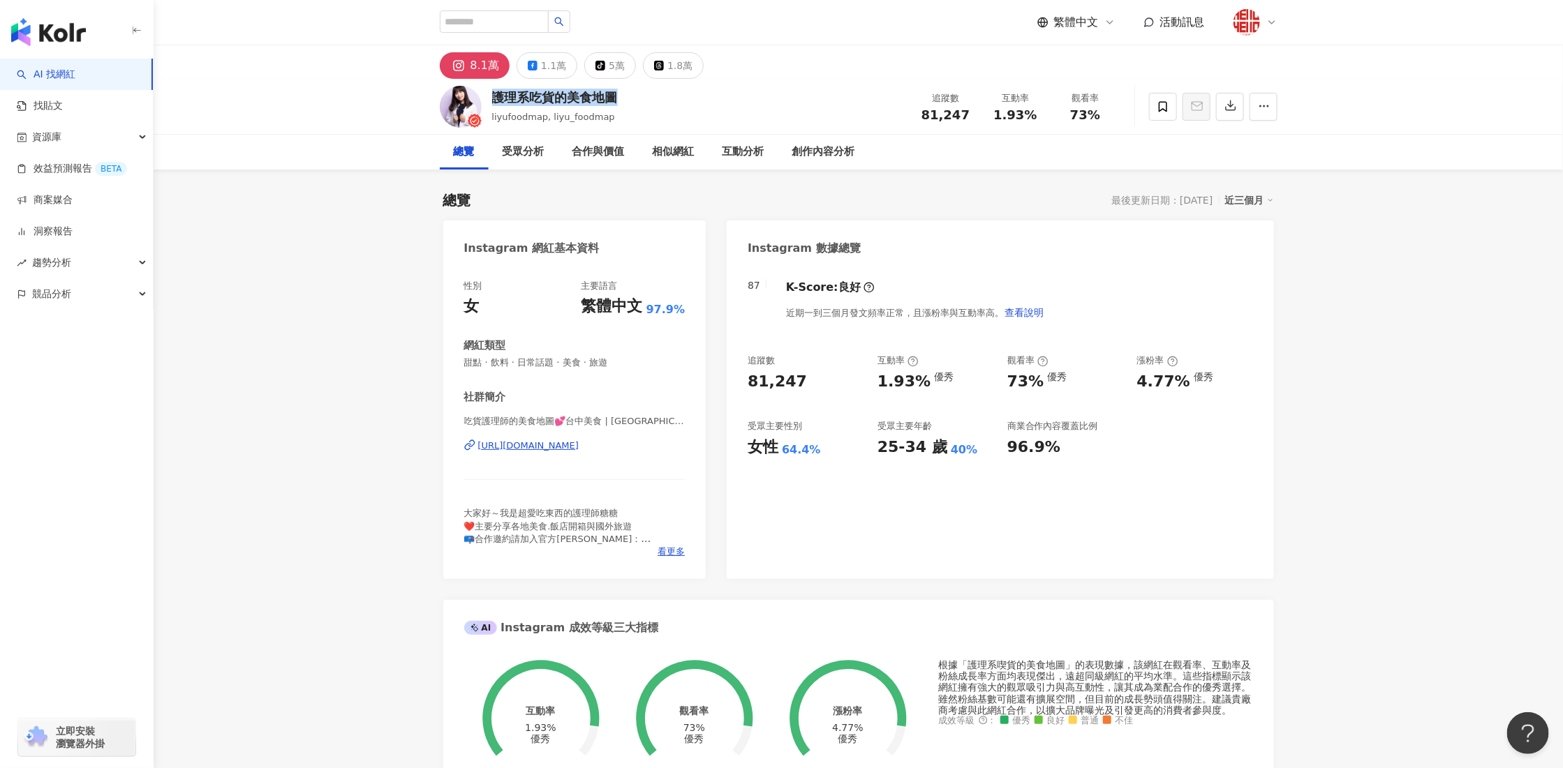
drag, startPoint x: 488, startPoint y: 98, endPoint x: 639, endPoint y: 105, distance: 150.9
click at [639, 105] on div "護理系吃貨的美食地圖 liyufoodmap, liyu_foodmap 追蹤數 81,247 互動率 1.93% 觀看率 73%" at bounding box center [858, 106] width 893 height 55
copy div "護理系吃貨的美食地圖"
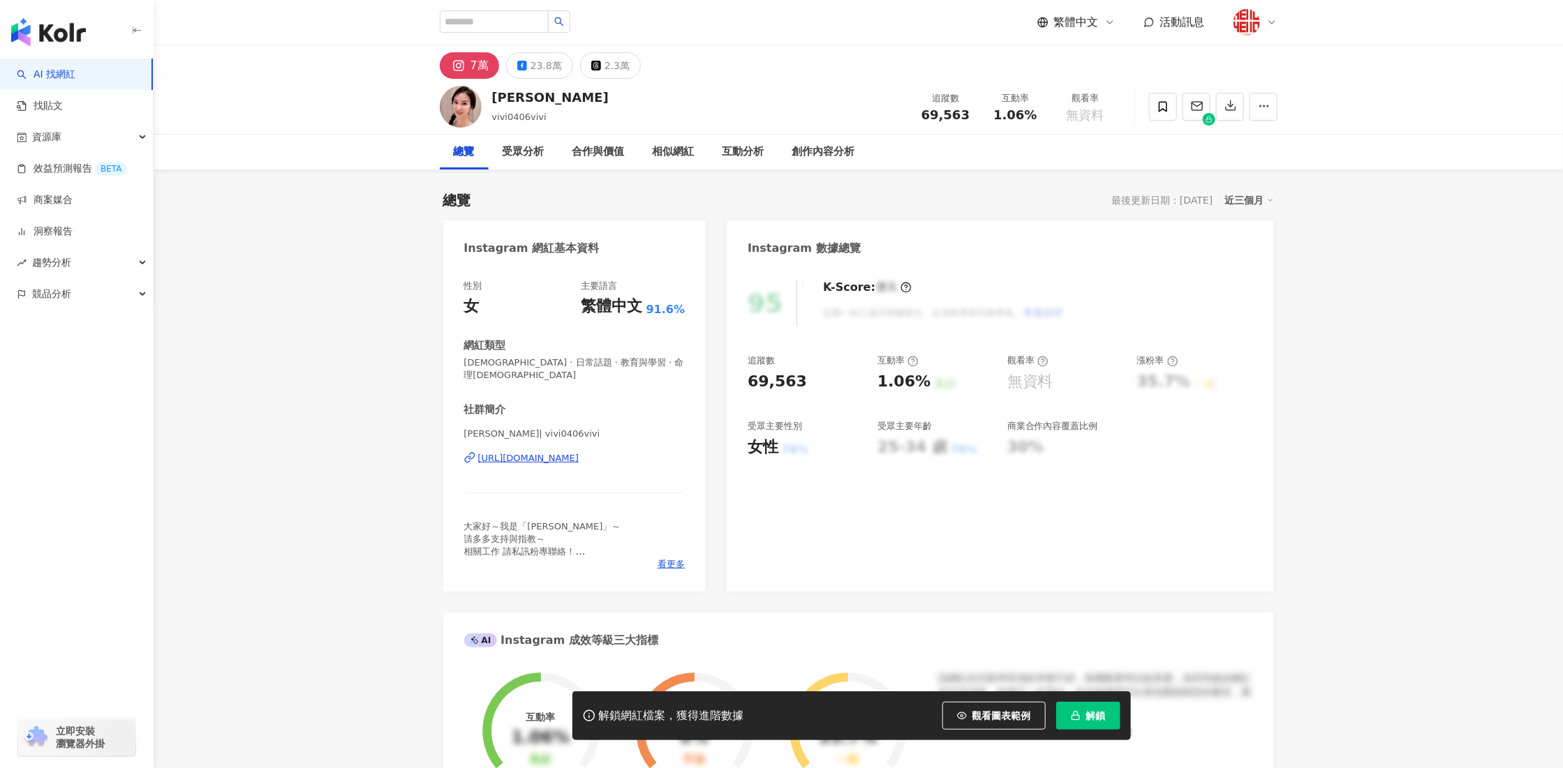
click at [579, 452] on div "https://www.instagram.com/vivi0406vivi/" at bounding box center [528, 458] width 101 height 13
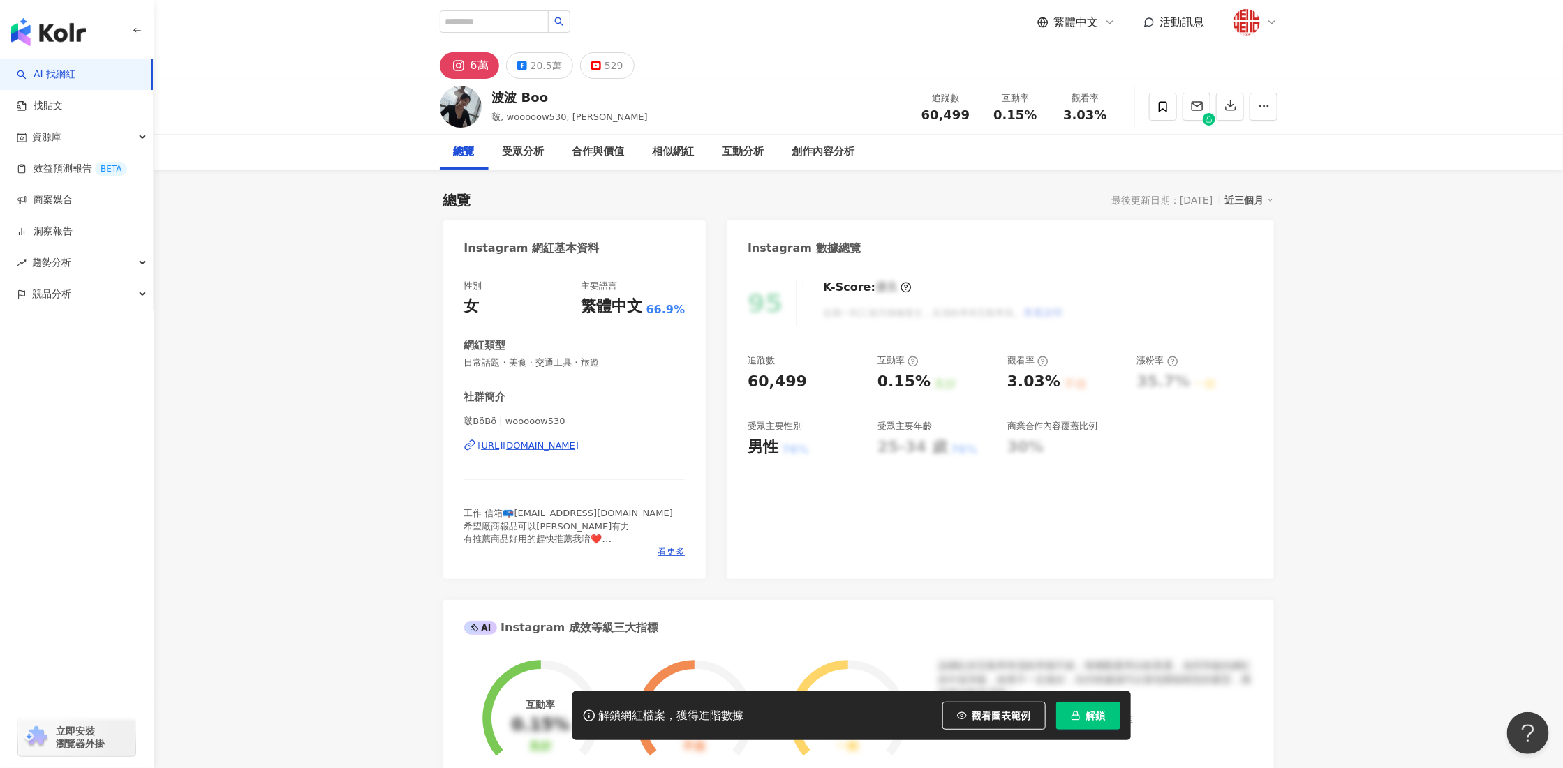
click at [579, 441] on div "https://www.instagram.com/wooooow530/" at bounding box center [528, 446] width 101 height 13
